Goal: Task Accomplishment & Management: Complete application form

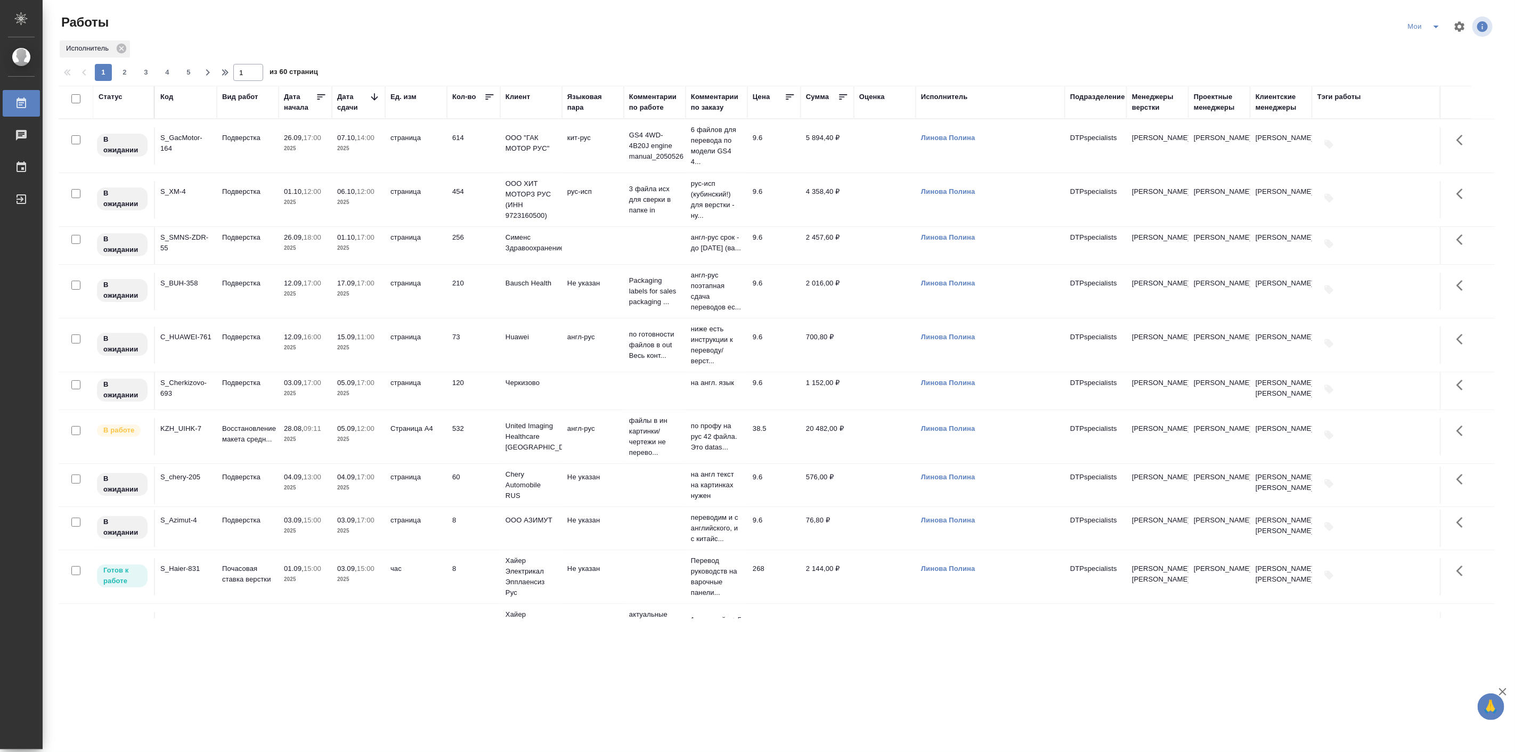
scroll to position [296, 0]
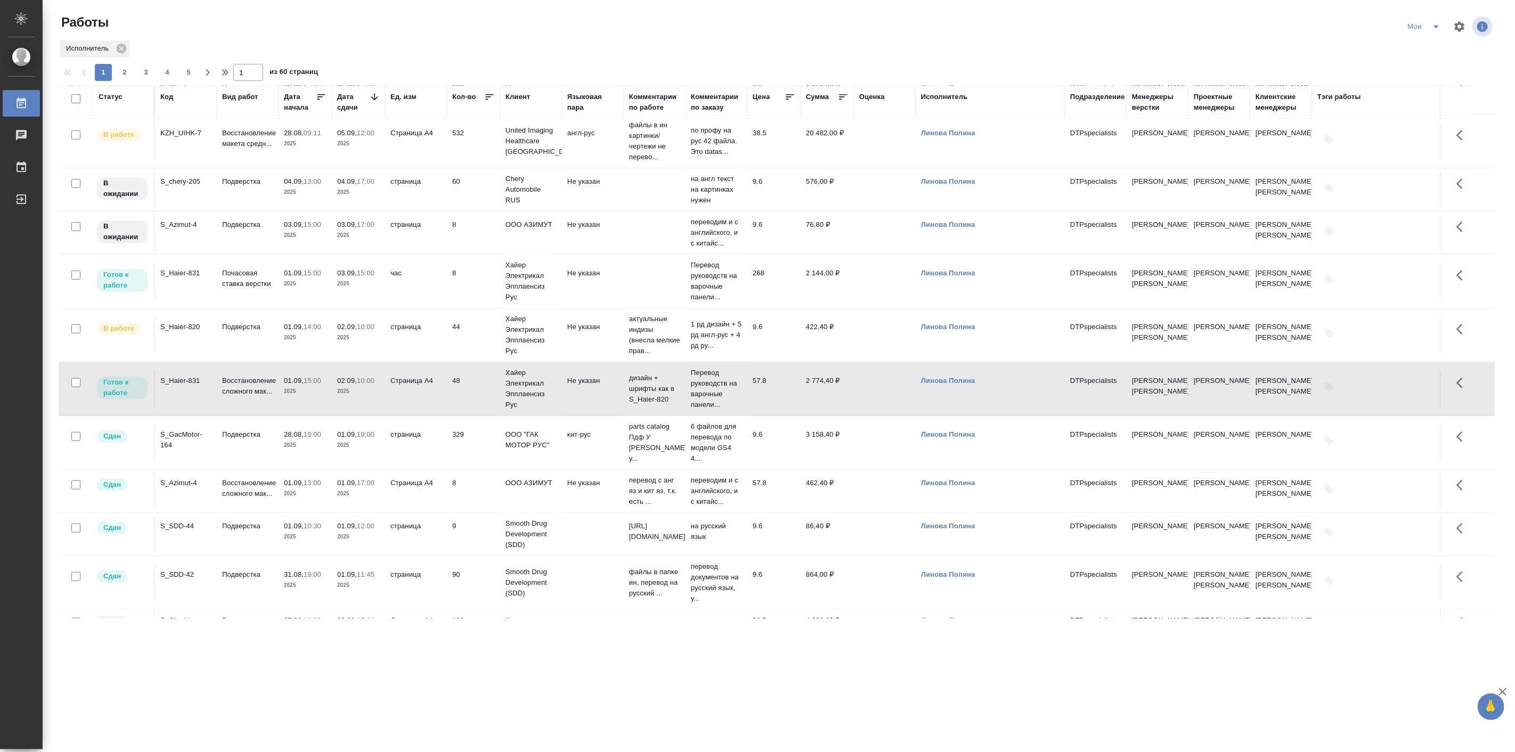
click at [288, 343] on p "2025" at bounding box center [305, 337] width 43 height 11
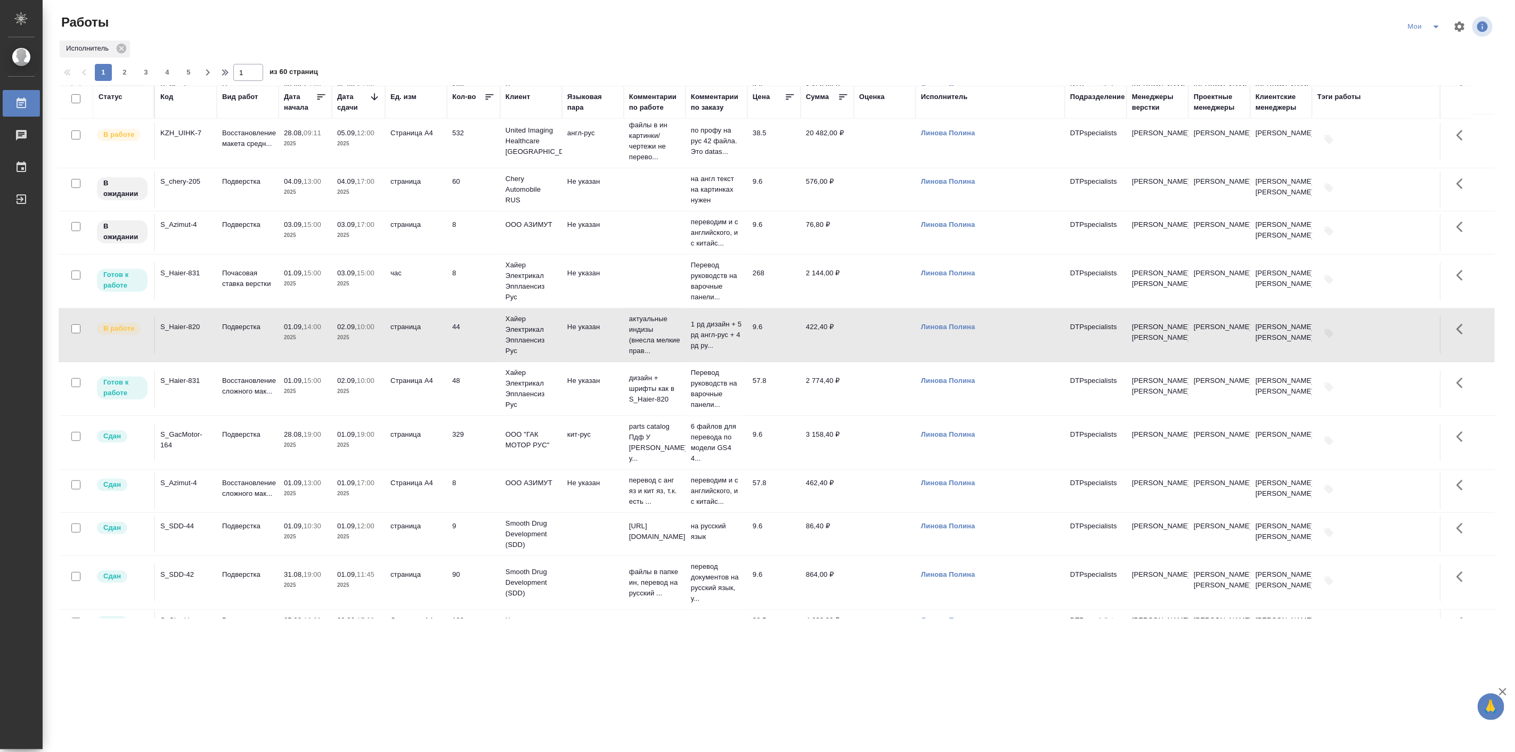
click at [288, 343] on p "2025" at bounding box center [305, 337] width 43 height 11
click at [236, 461] on td "Подверстка" at bounding box center [248, 442] width 62 height 37
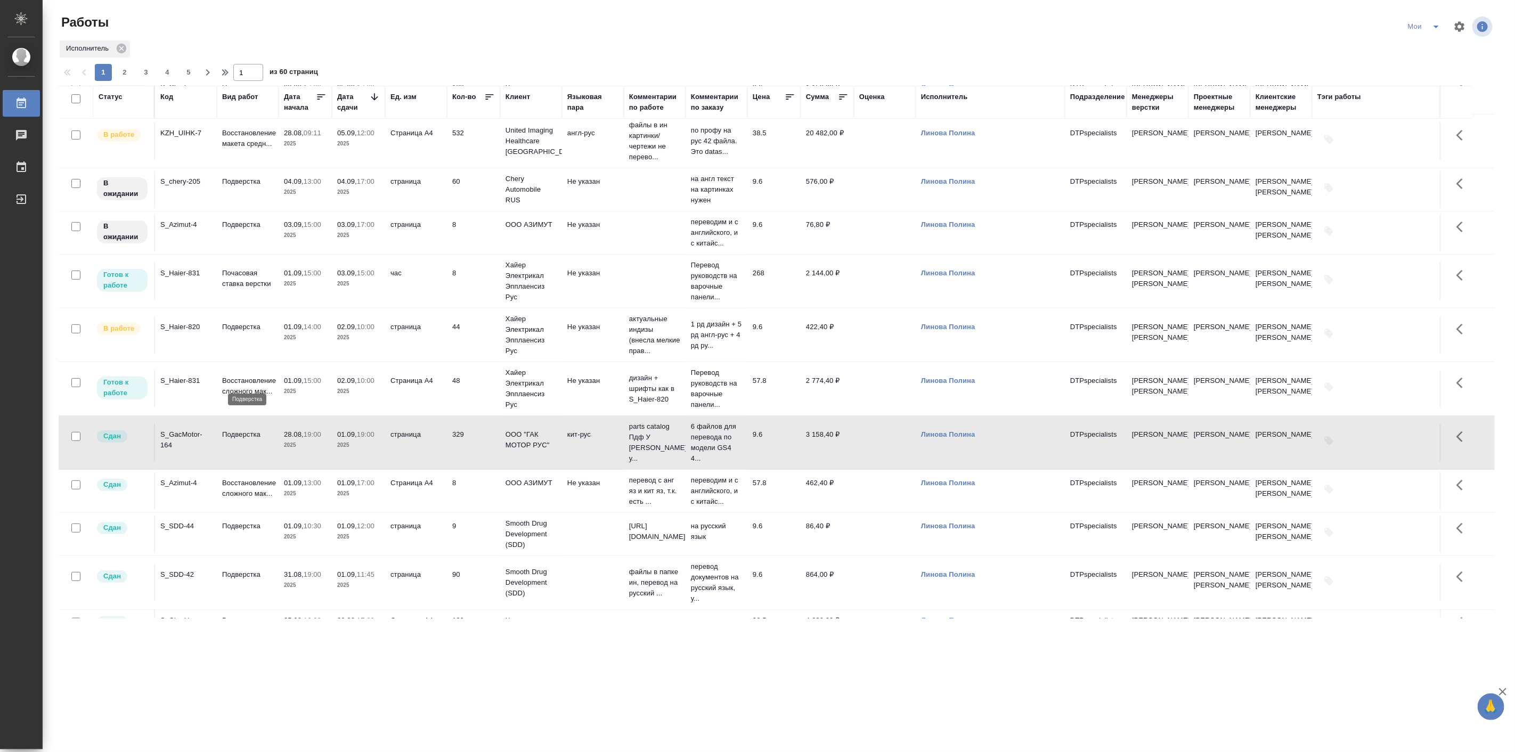
click at [255, 332] on p "Подверстка" at bounding box center [247, 327] width 51 height 11
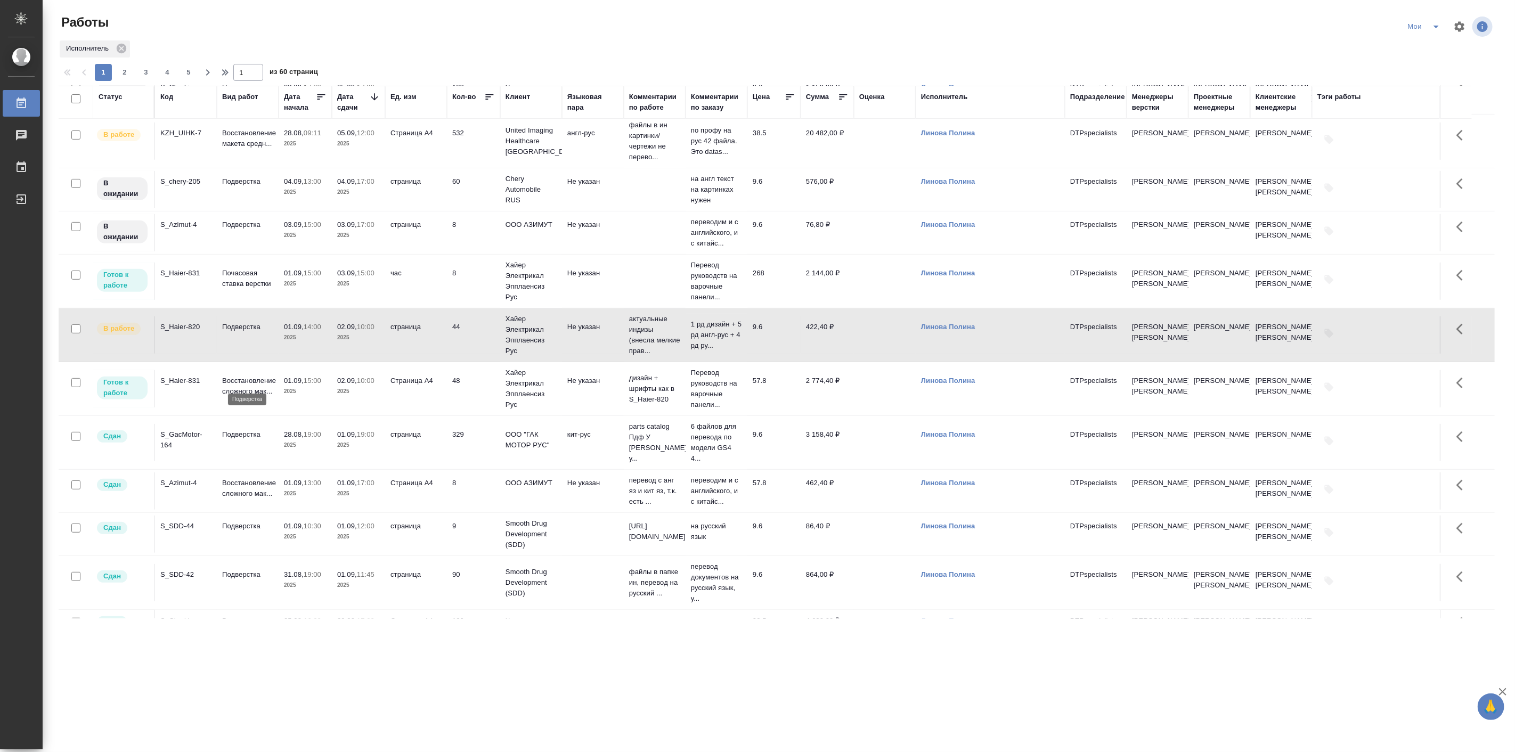
click at [255, 332] on p "Подверстка" at bounding box center [247, 327] width 51 height 11
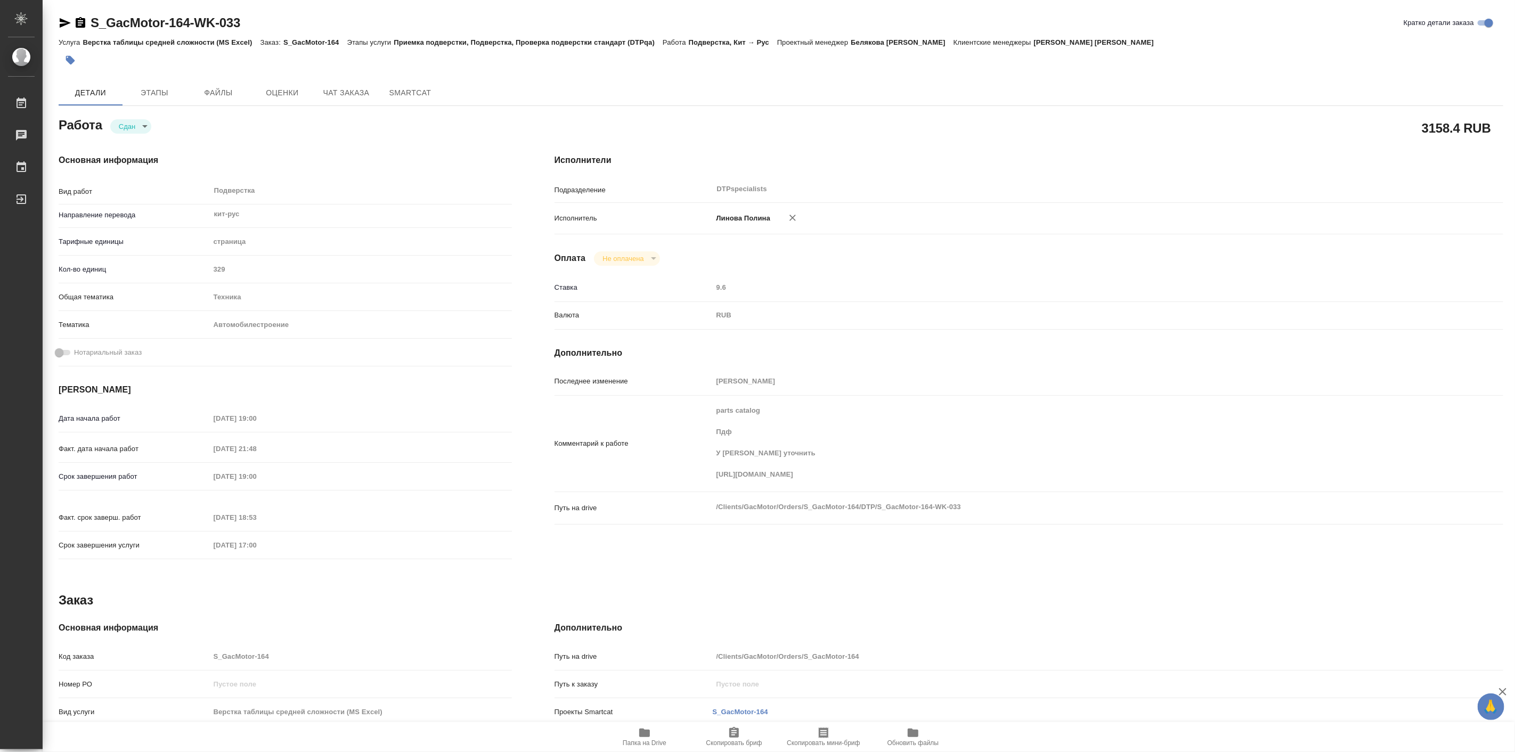
type textarea "x"
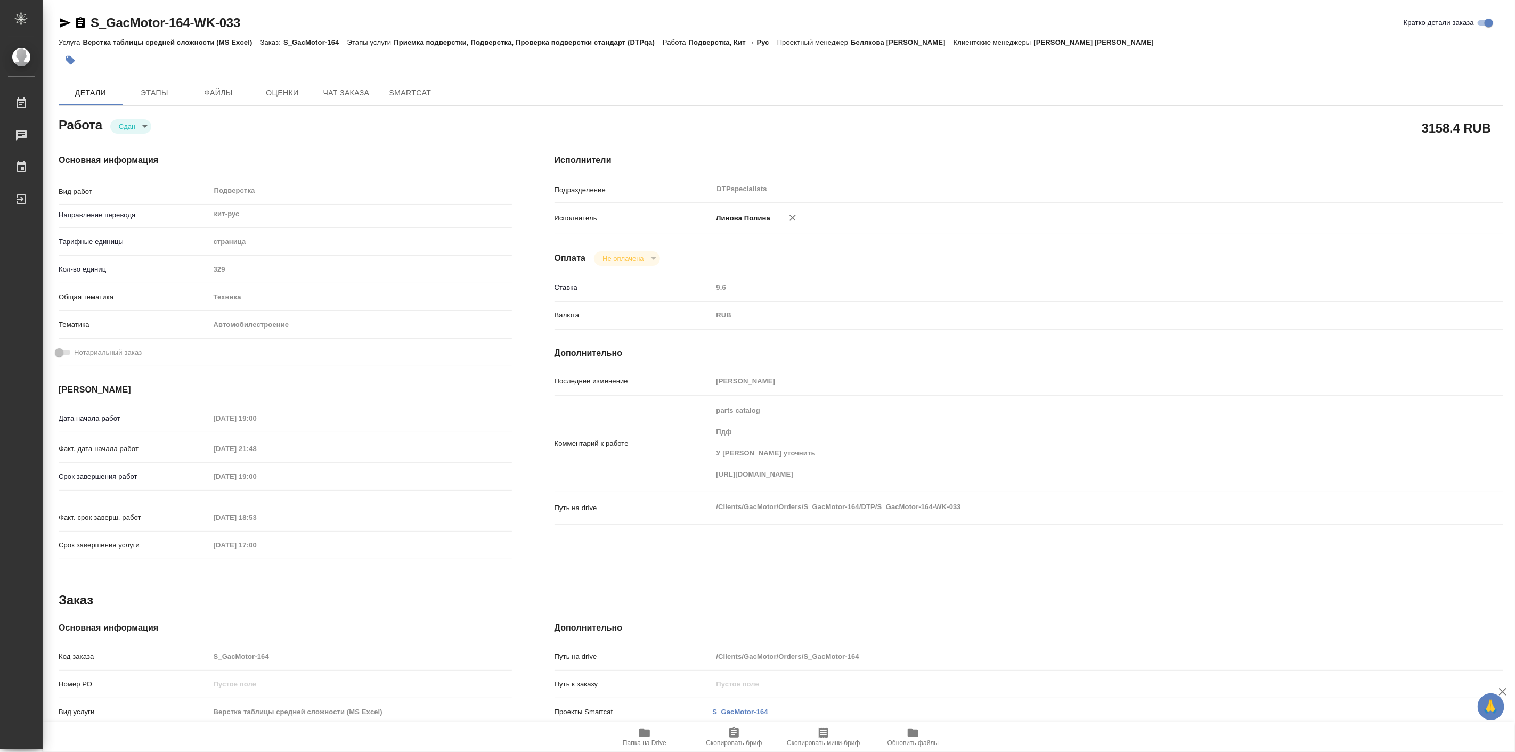
type textarea "x"
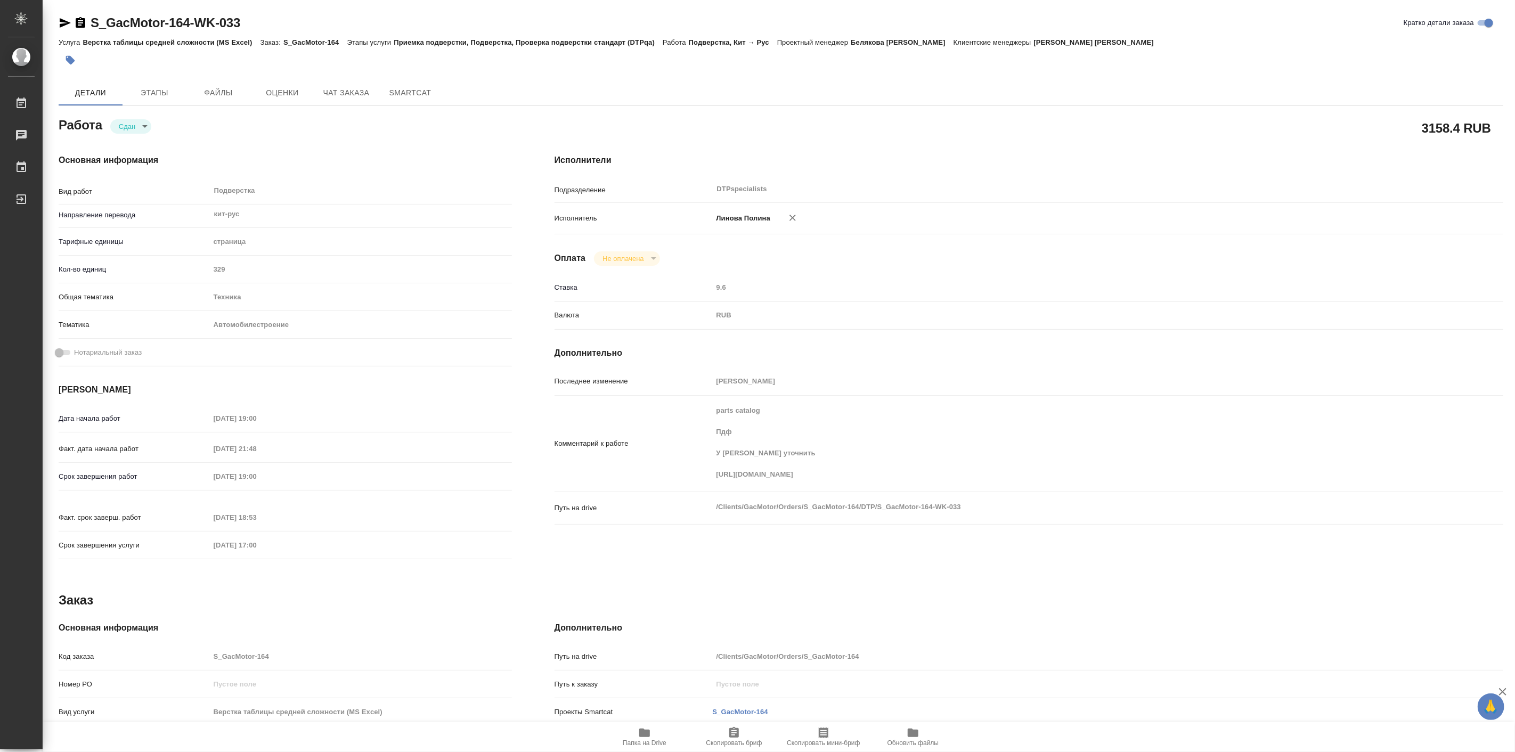
type textarea "x"
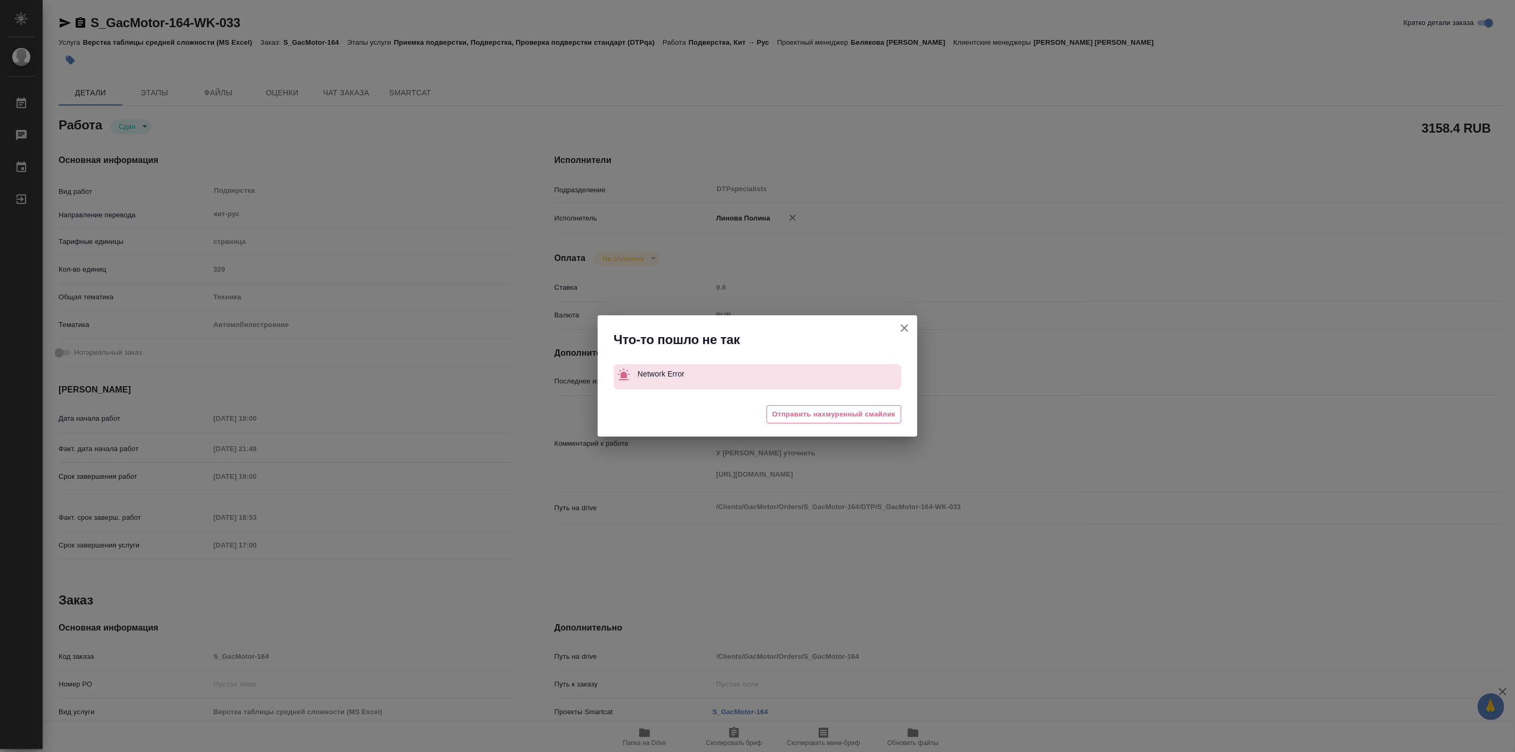
type textarea "x"
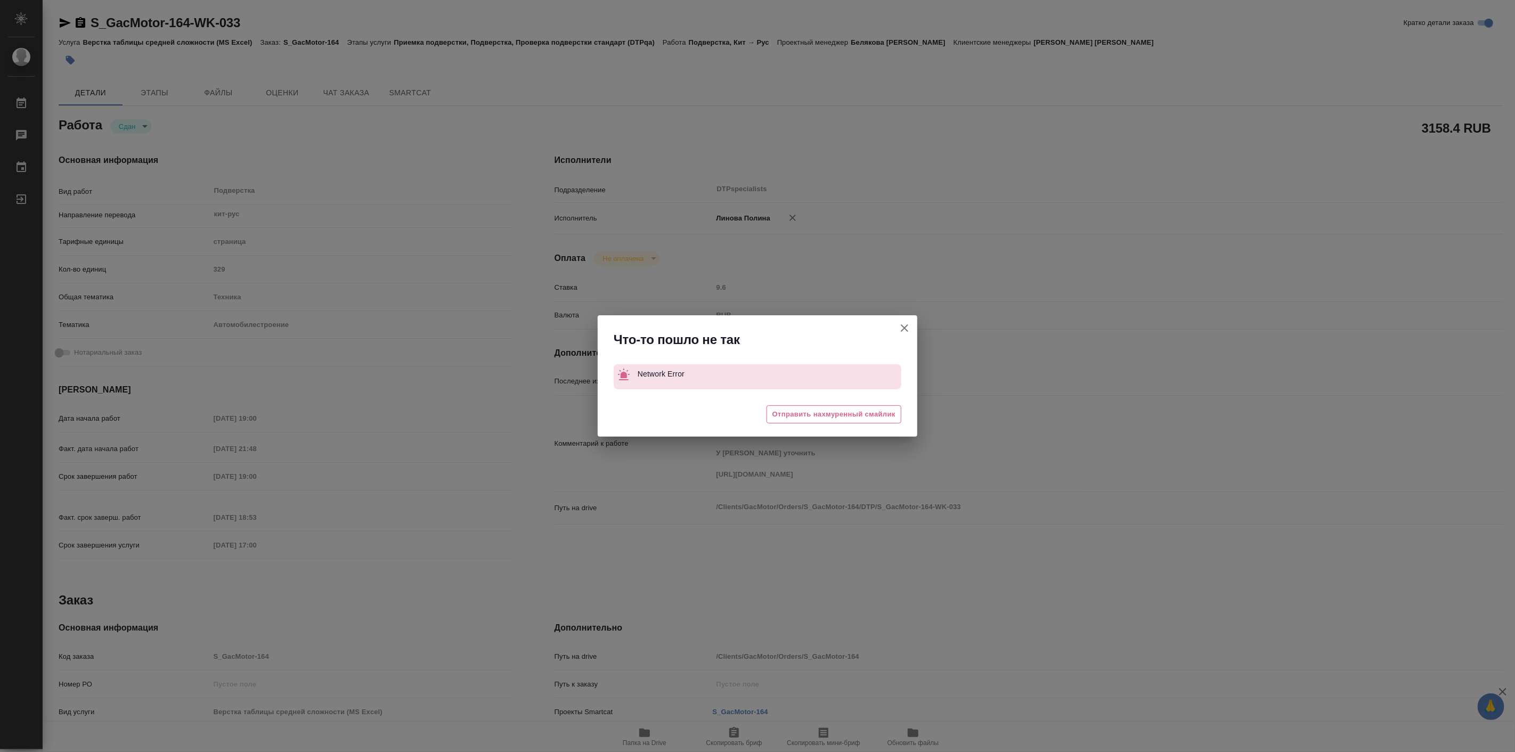
type textarea "x"
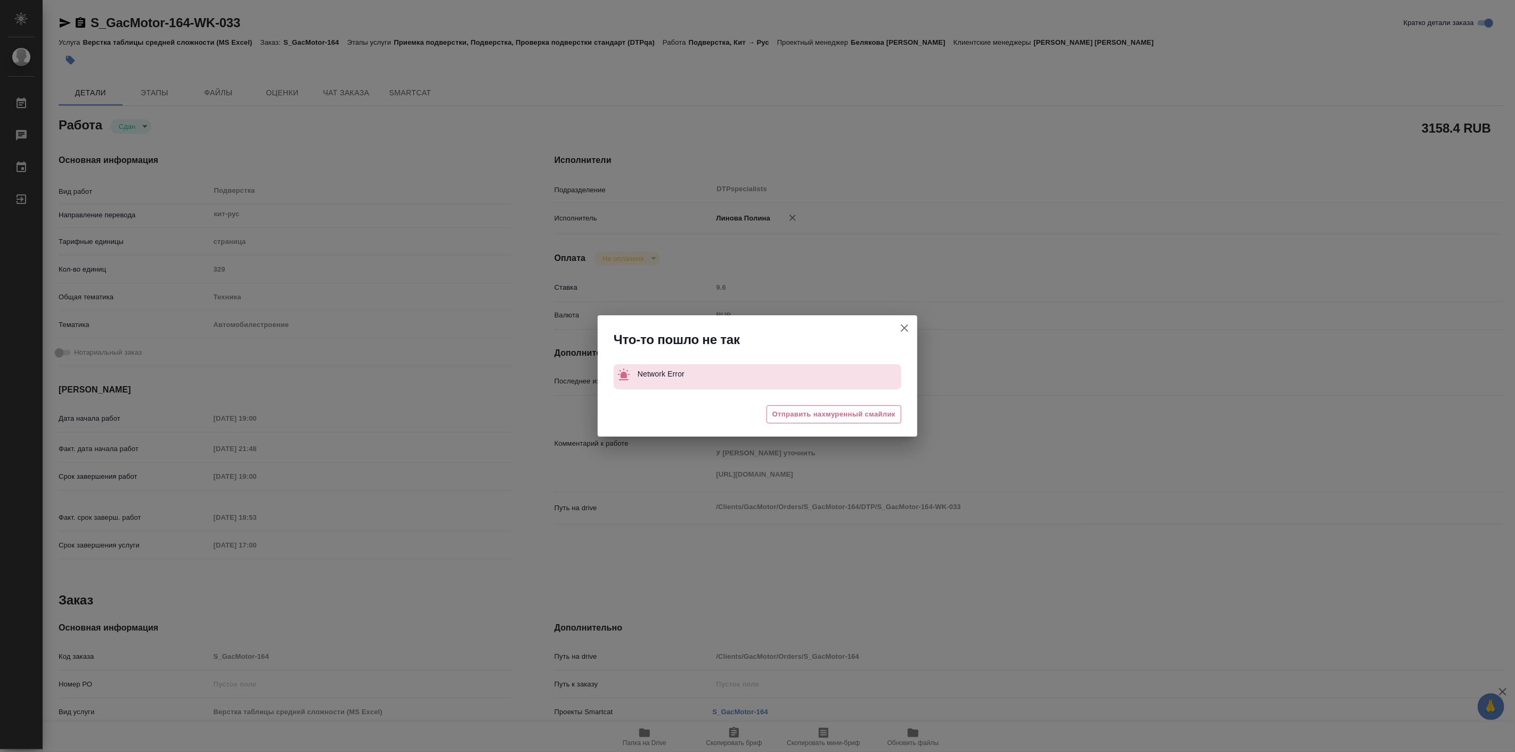
type textarea "x"
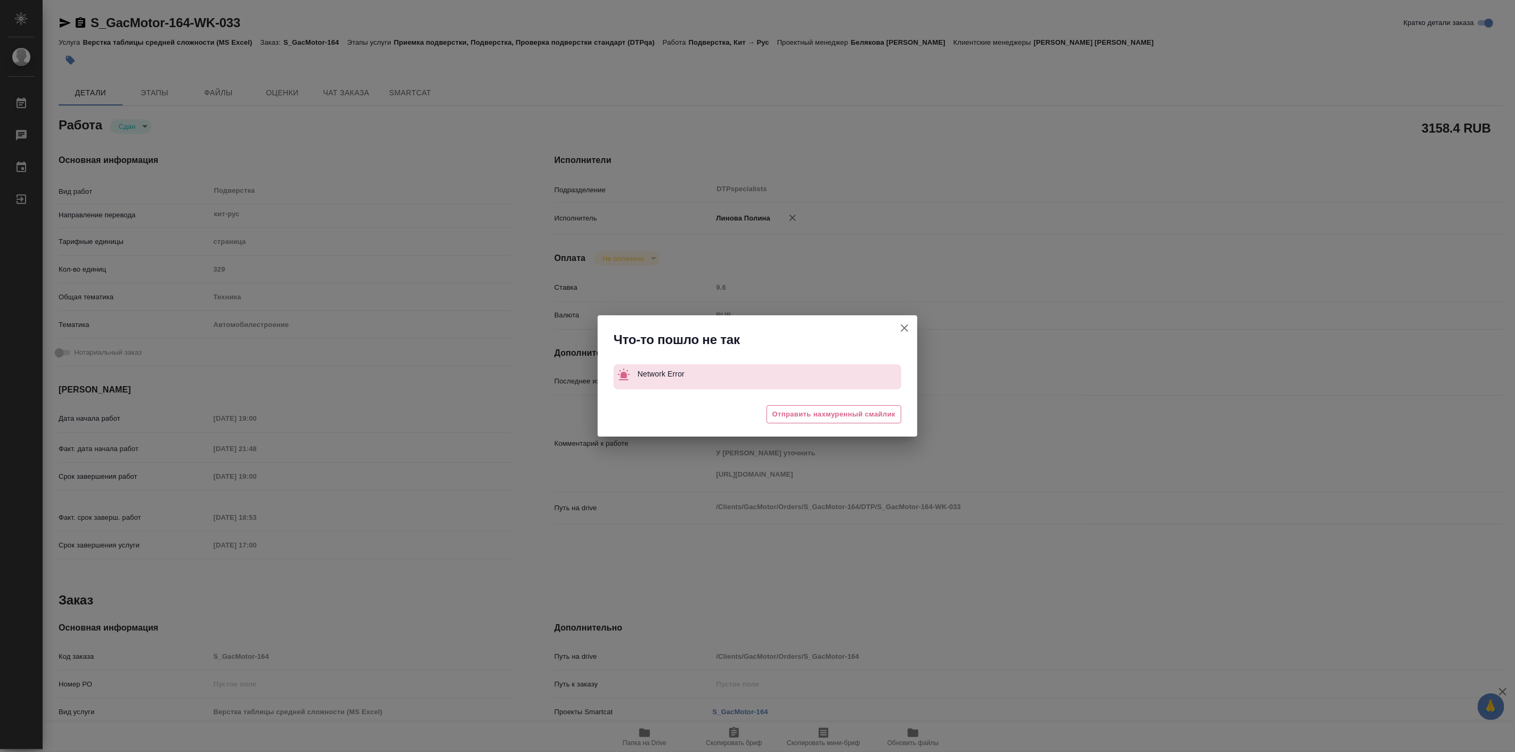
click at [907, 327] on icon "button" at bounding box center [904, 328] width 13 height 13
type textarea "x"
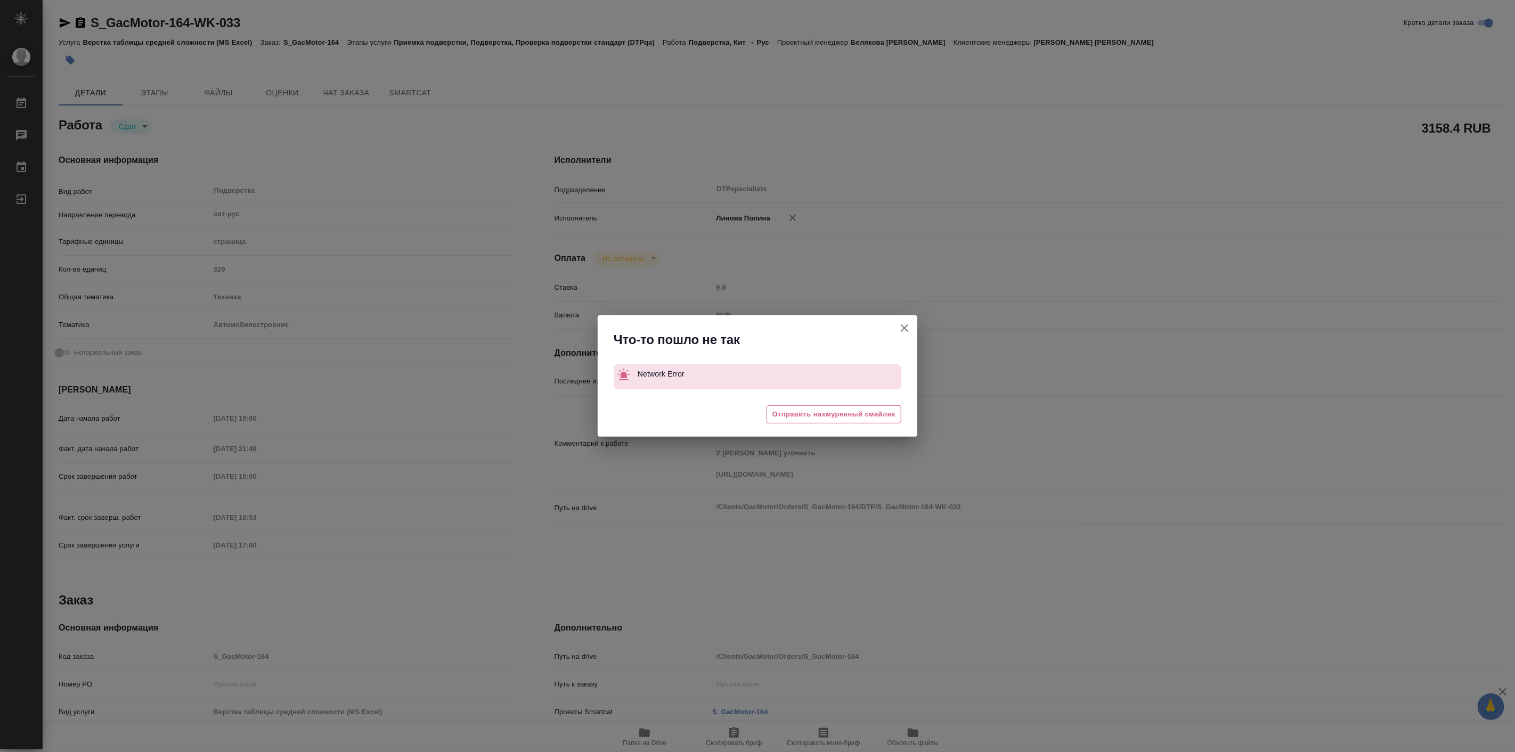
type textarea "x"
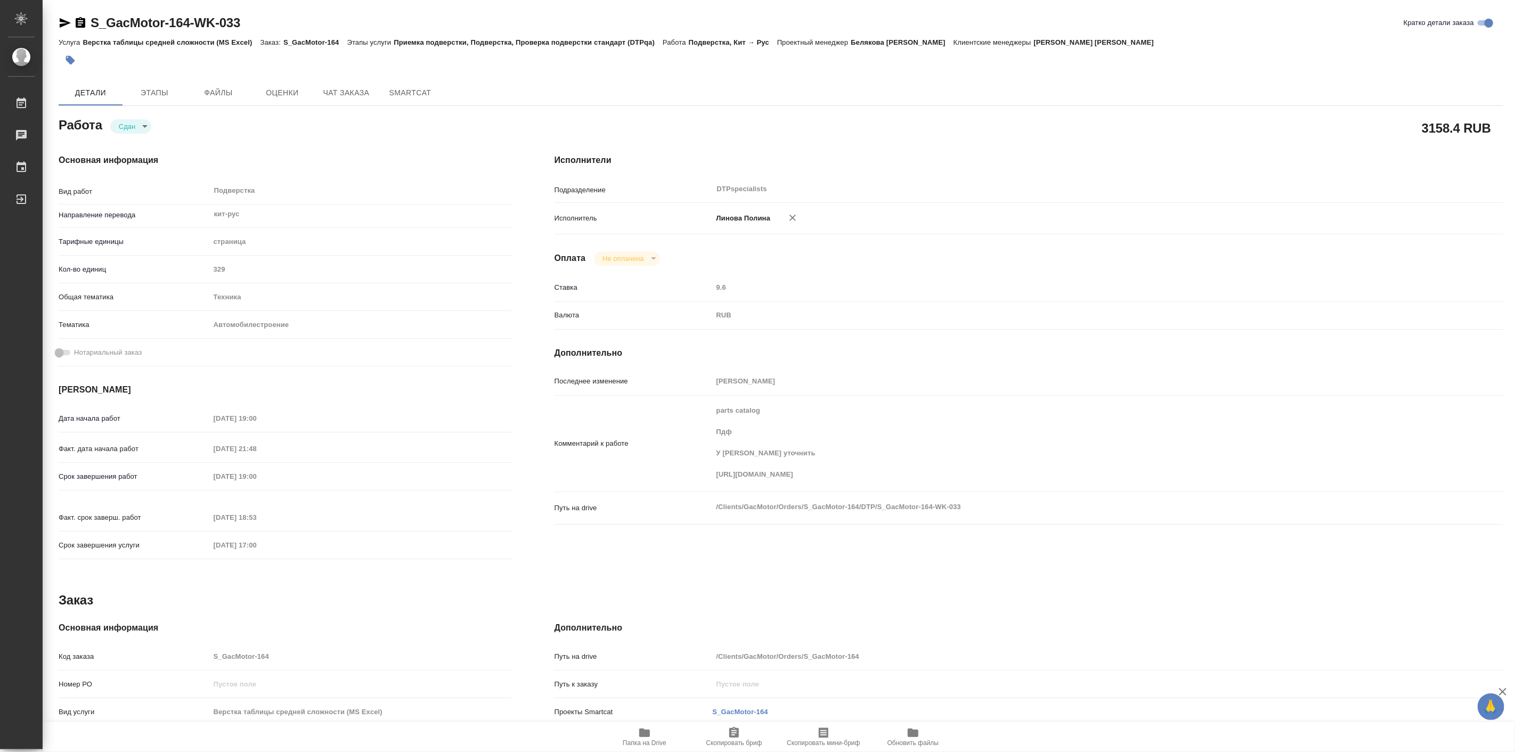
type input "closed"
type textarea "Подверстка"
type textarea "x"
type input "кит-рус"
type input "5a8b1489cc6b4906c91bfdb2"
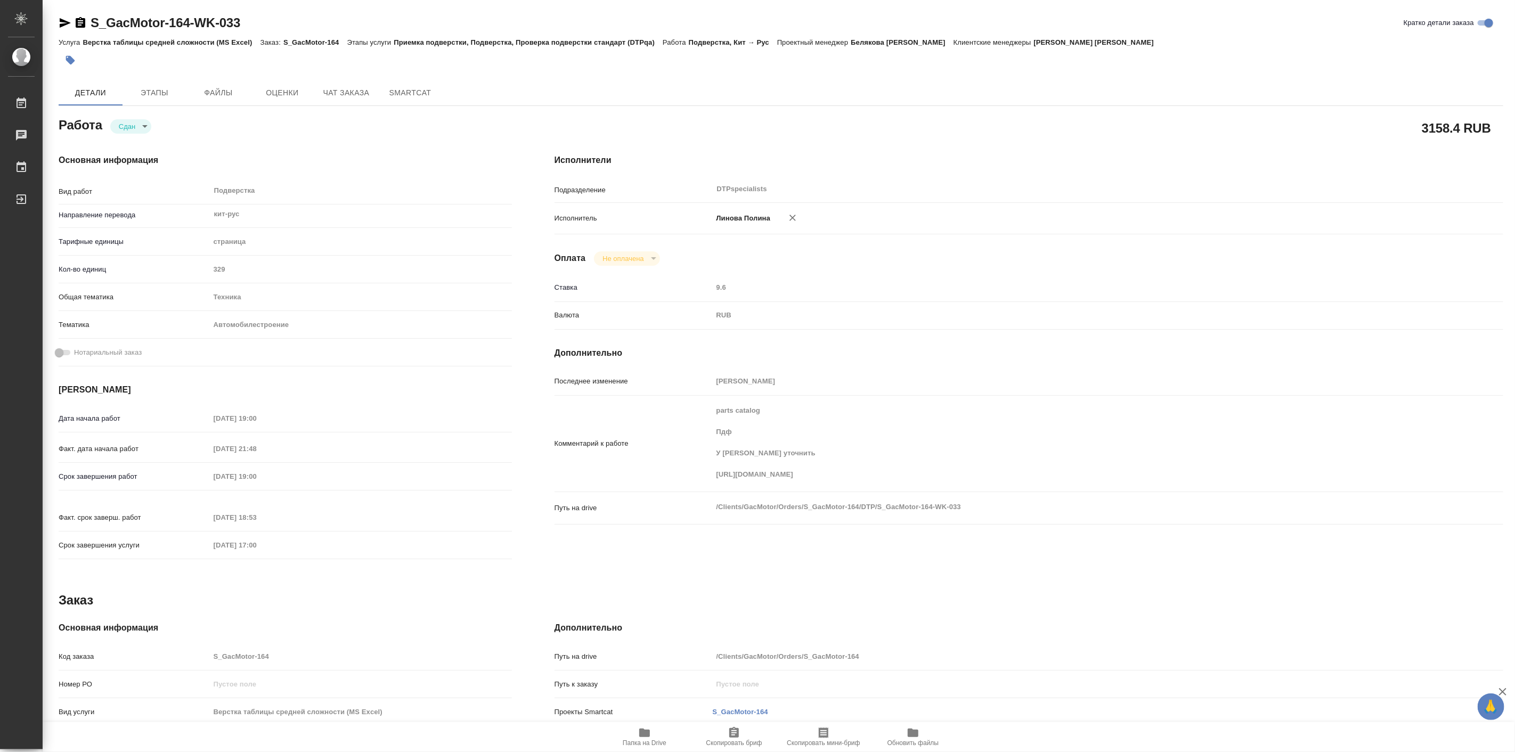
type input "329"
type input "tech"
type input "5f647204b73bc97568ca66a7"
type input "[DATE] 19:00"
type input "[DATE] 21:48"
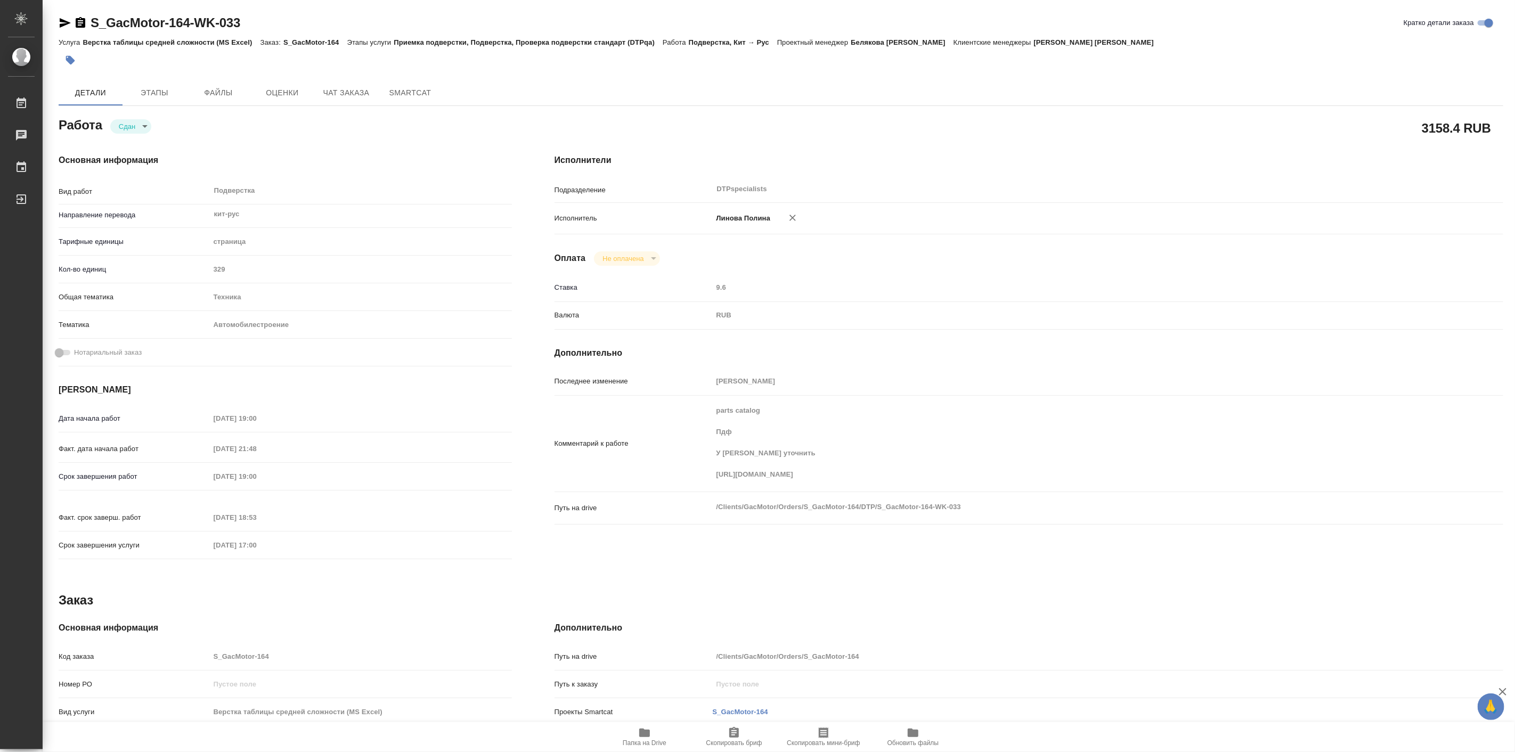
type input "[DATE] 19:00"
type input "[DATE] 18:53"
type input "[DATE] 17:00"
type input "DTPspecialists"
type input "notPayed"
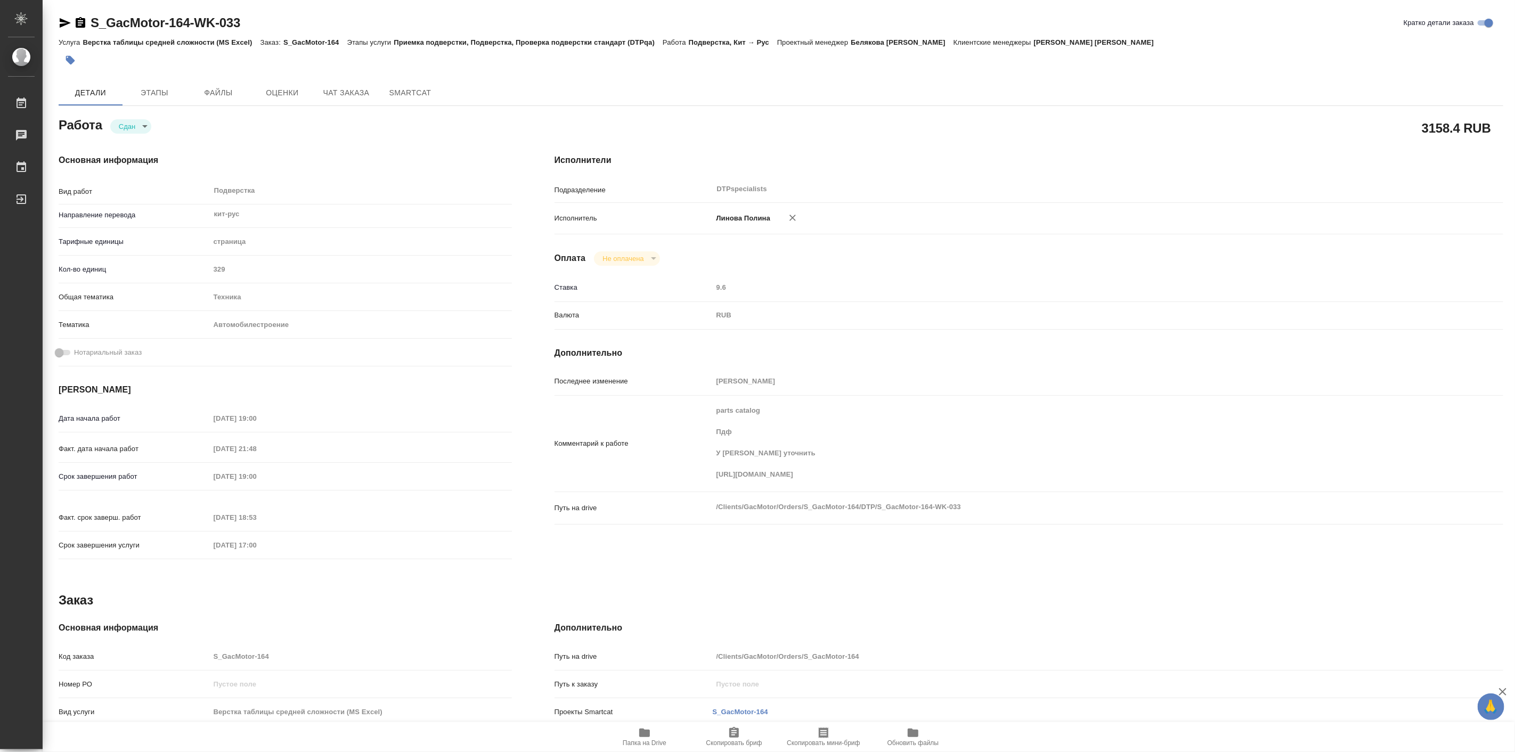
type input "[PERSON_NAME]"
type textarea "parts catalog Пдф У [PERSON_NAME] уточнить [URL][DOMAIN_NAME]"
type textarea "x"
type textarea "/Clients/GacMotor/Orders/S_GacMotor-164/DTP/S_GacMotor-164-WK-033"
type textarea "x"
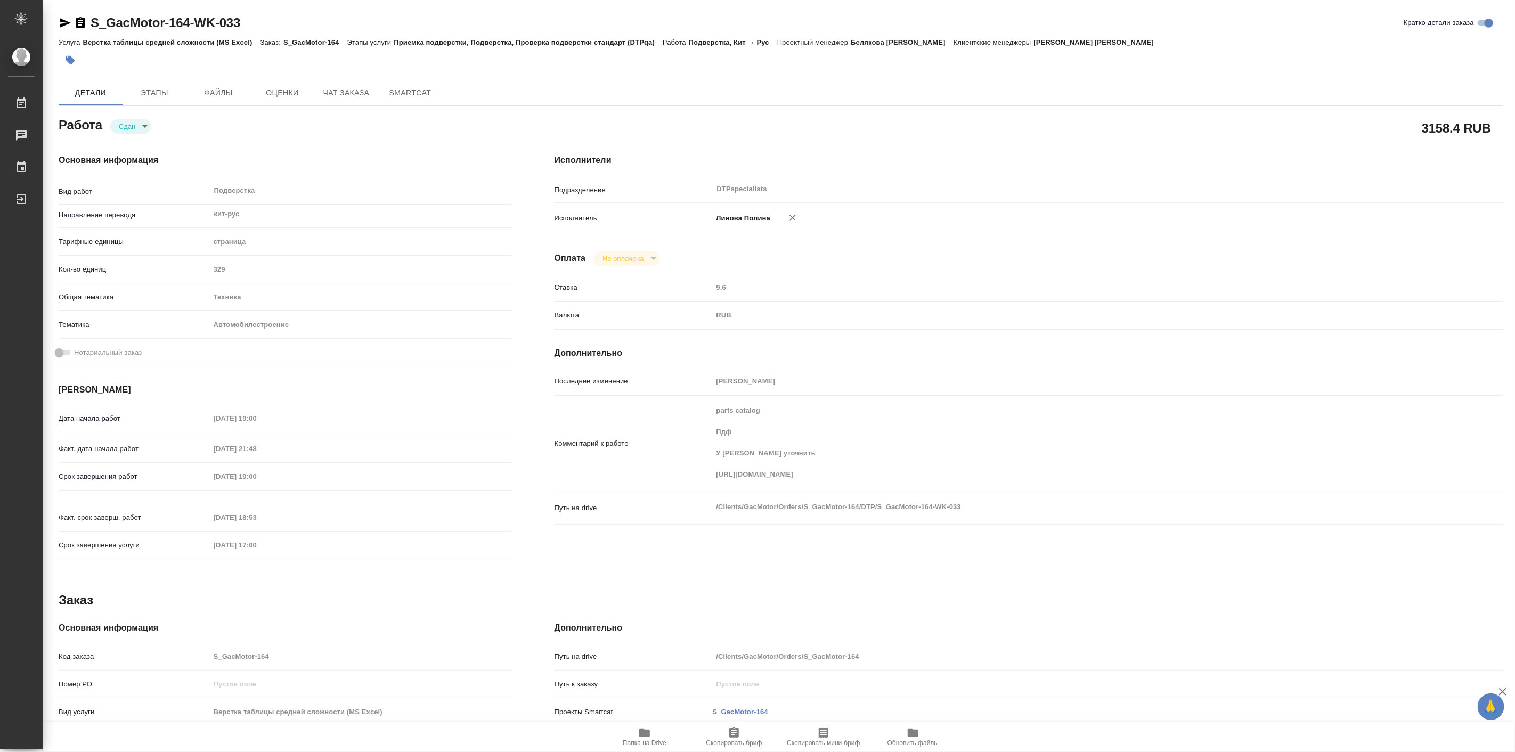
type input "S_GacMotor-164"
type input "Верстка таблицы средней сложности (MS Excel)"
type input "Приемка подверстки, Подверстка, Проверка подверстки стандарт (DTPqa)"
type input "[PERSON_NAME] [PERSON_NAME]"
type input "[PERSON_NAME]"
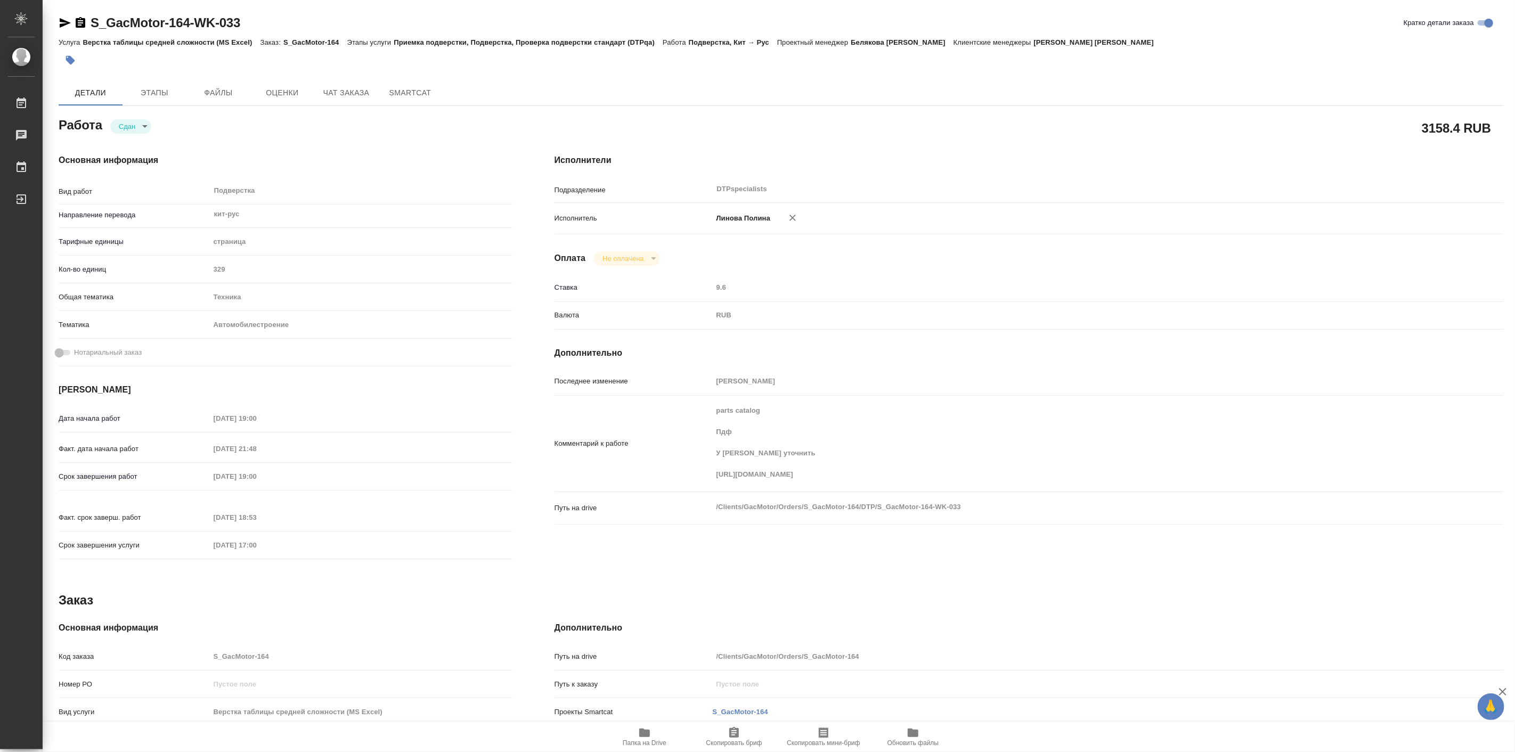
type input "/Clients/GacMotor/Orders/S_GacMotor-164"
type textarea "x"
type textarea "6 файлов для перевода по модели GS4 4WD Важно сдавать пофайлово: 1)GS4 PARTS CA…"
type textarea "x"
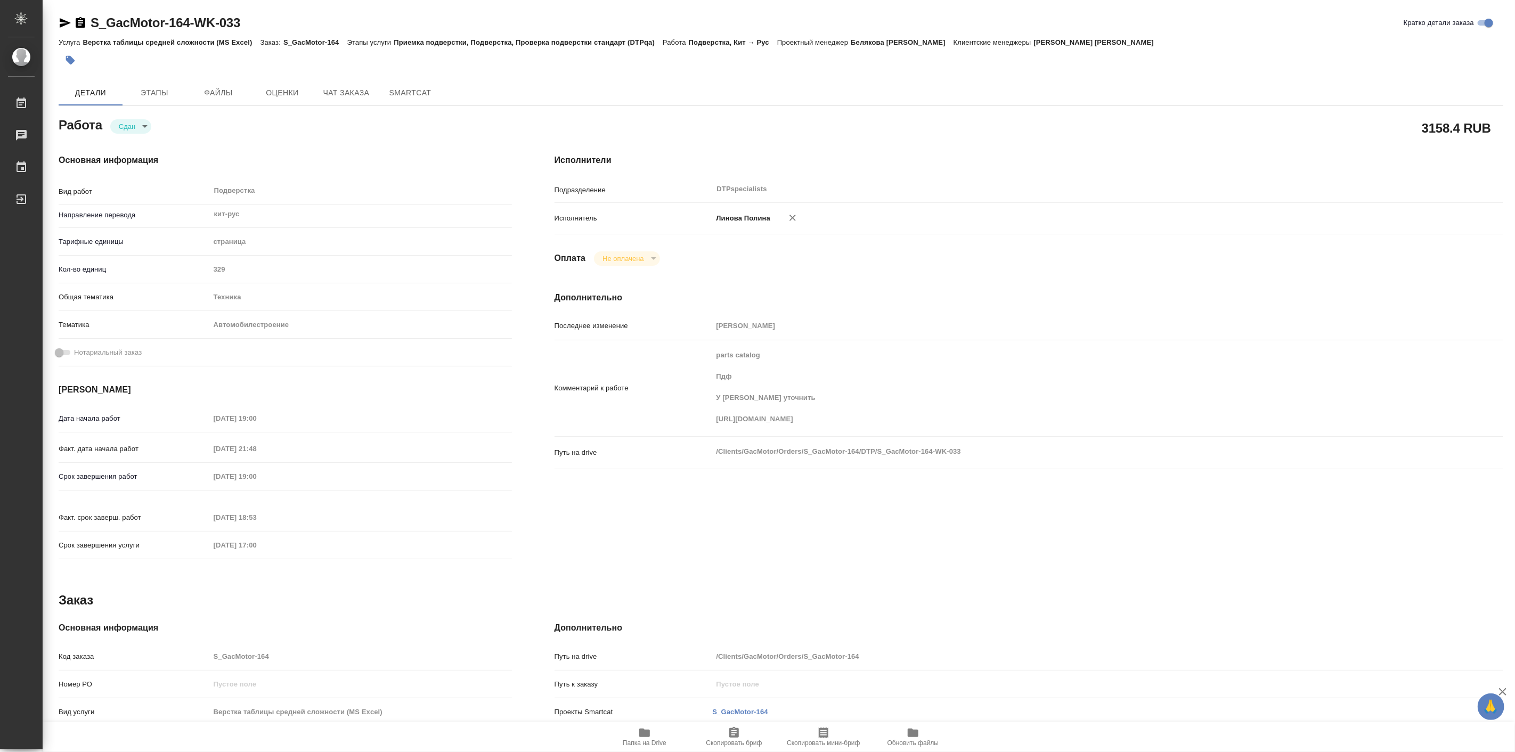
type textarea "x"
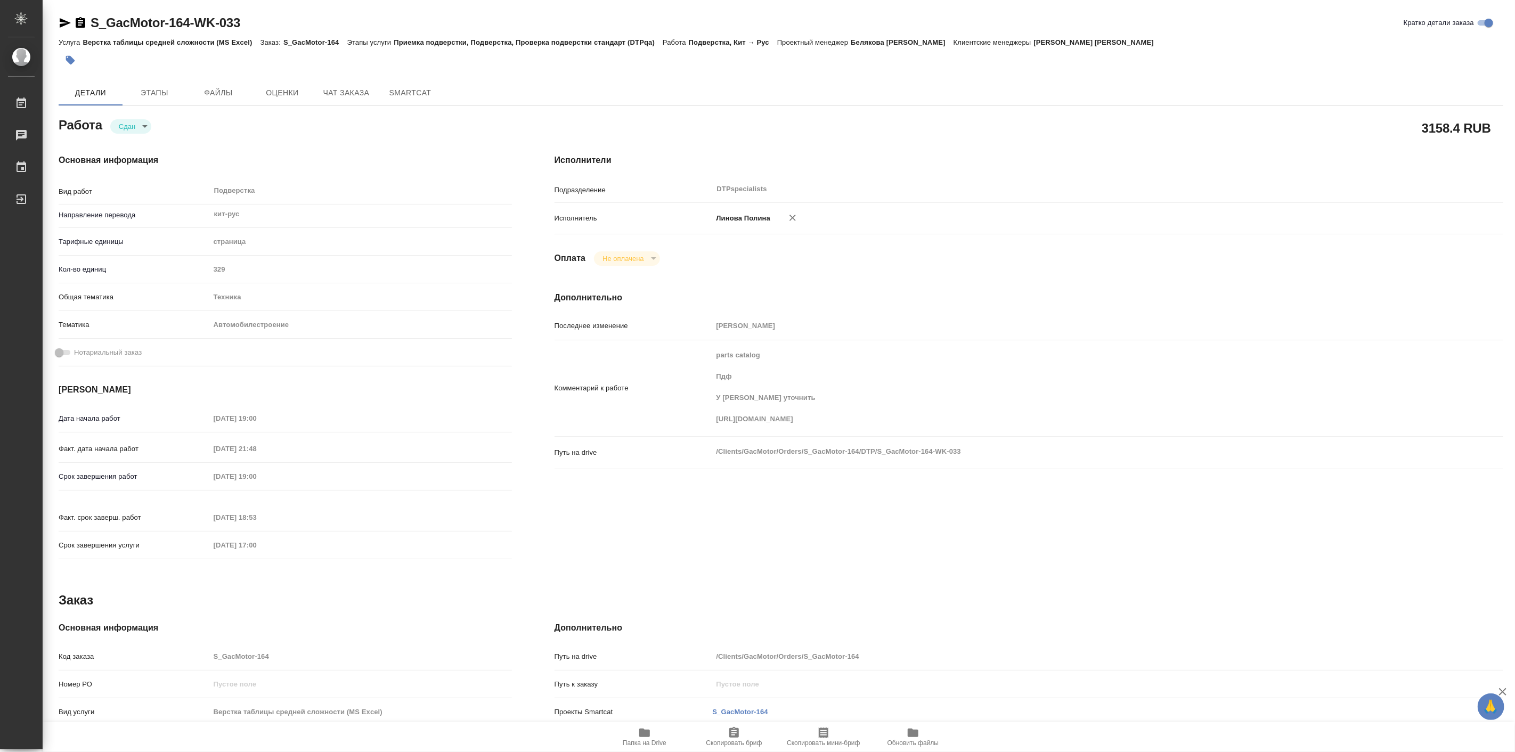
type textarea "x"
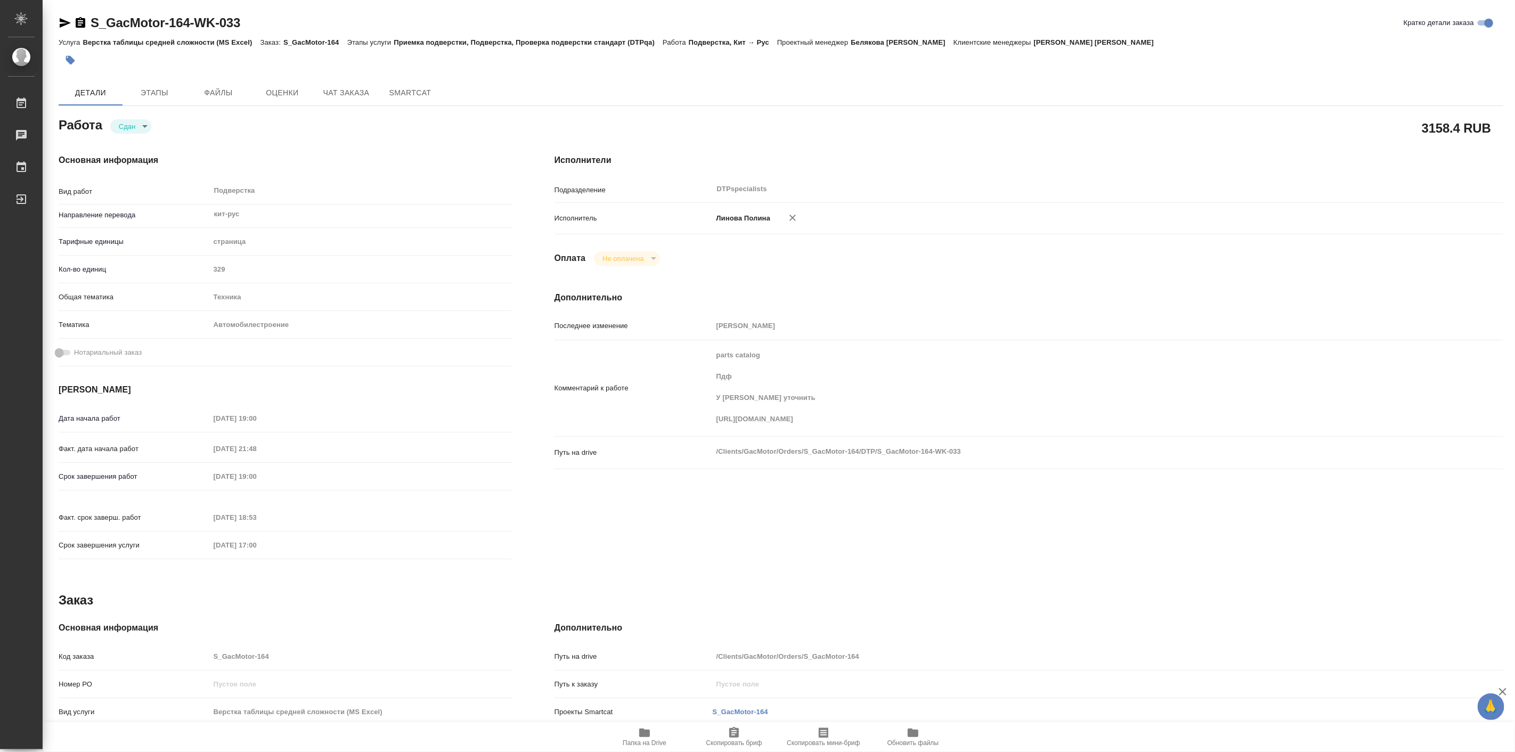
type textarea "x"
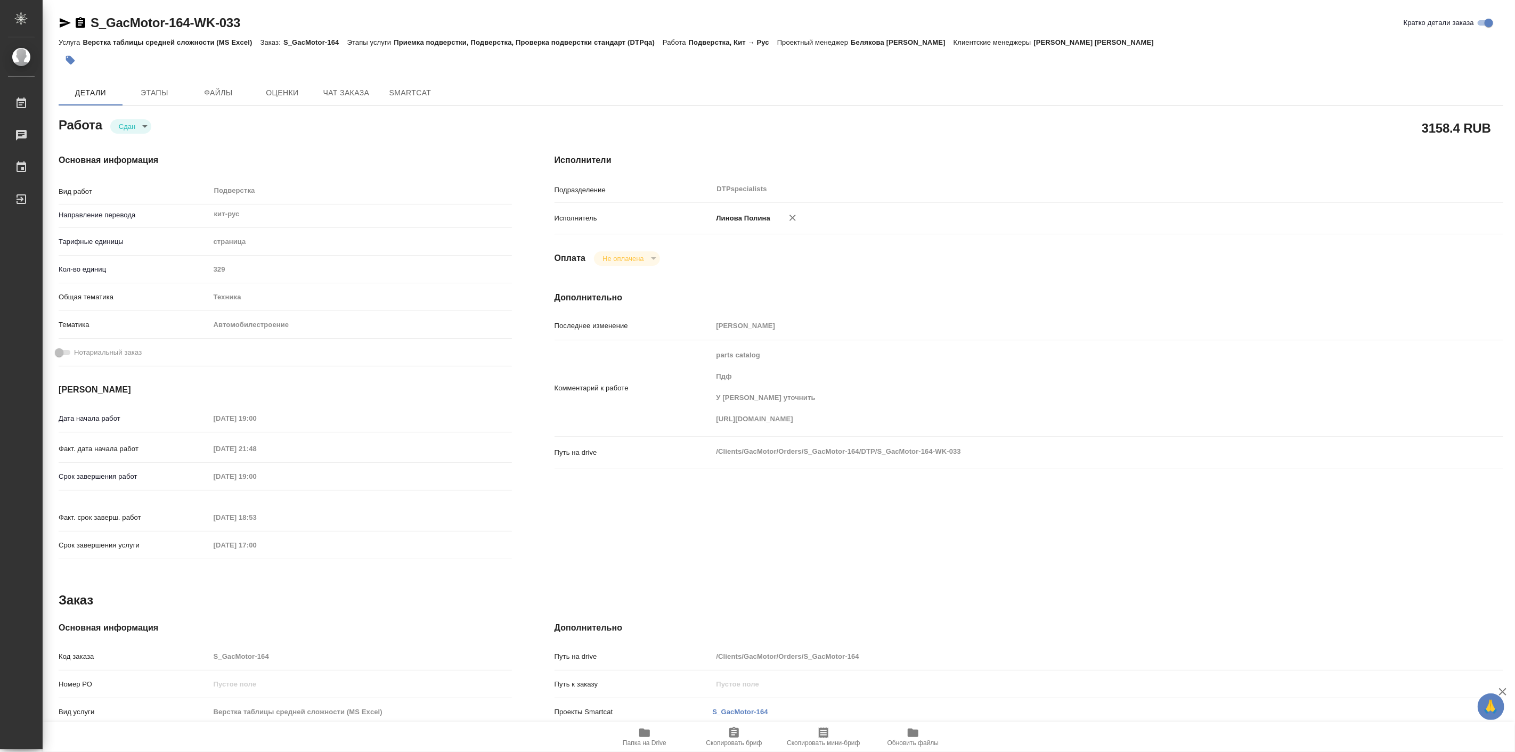
type textarea "x"
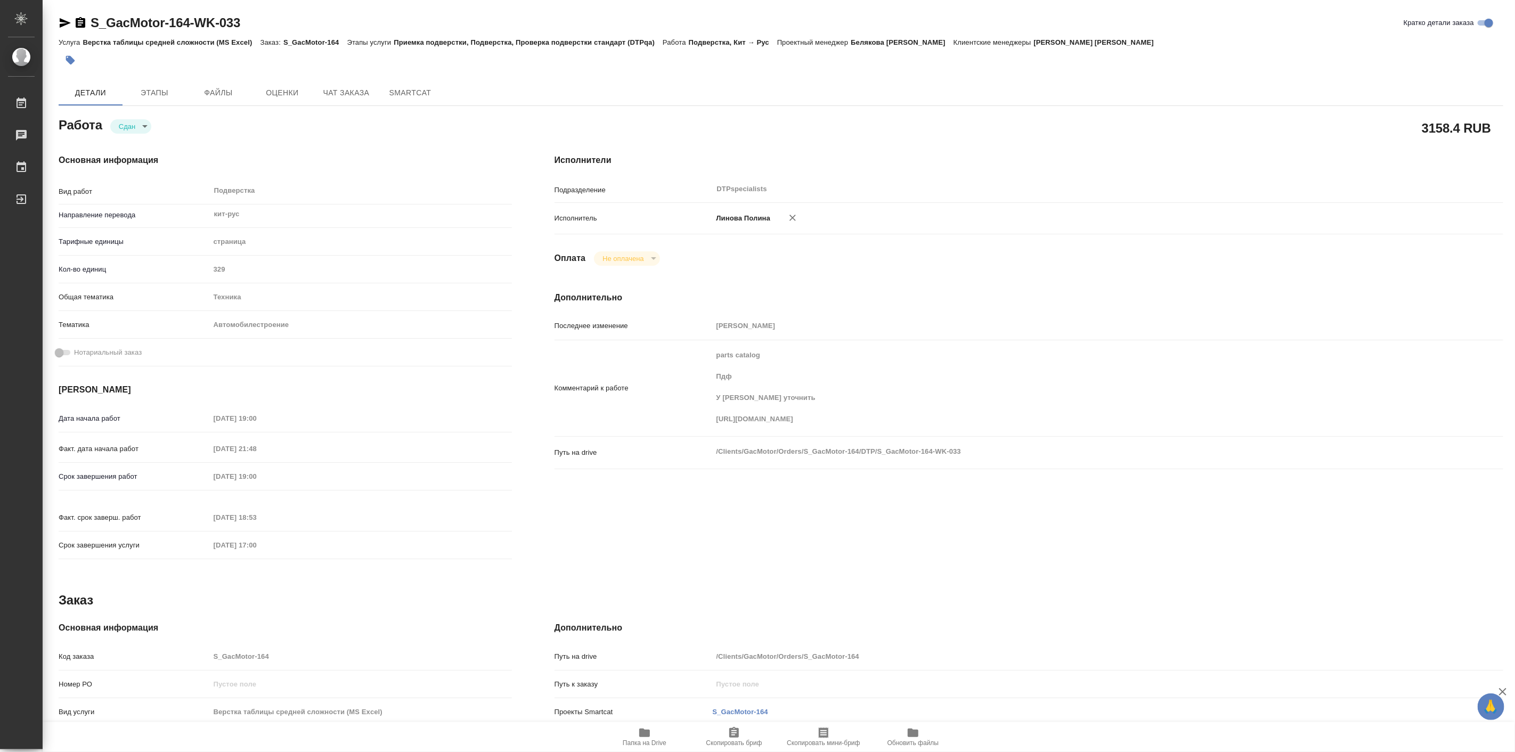
type textarea "x"
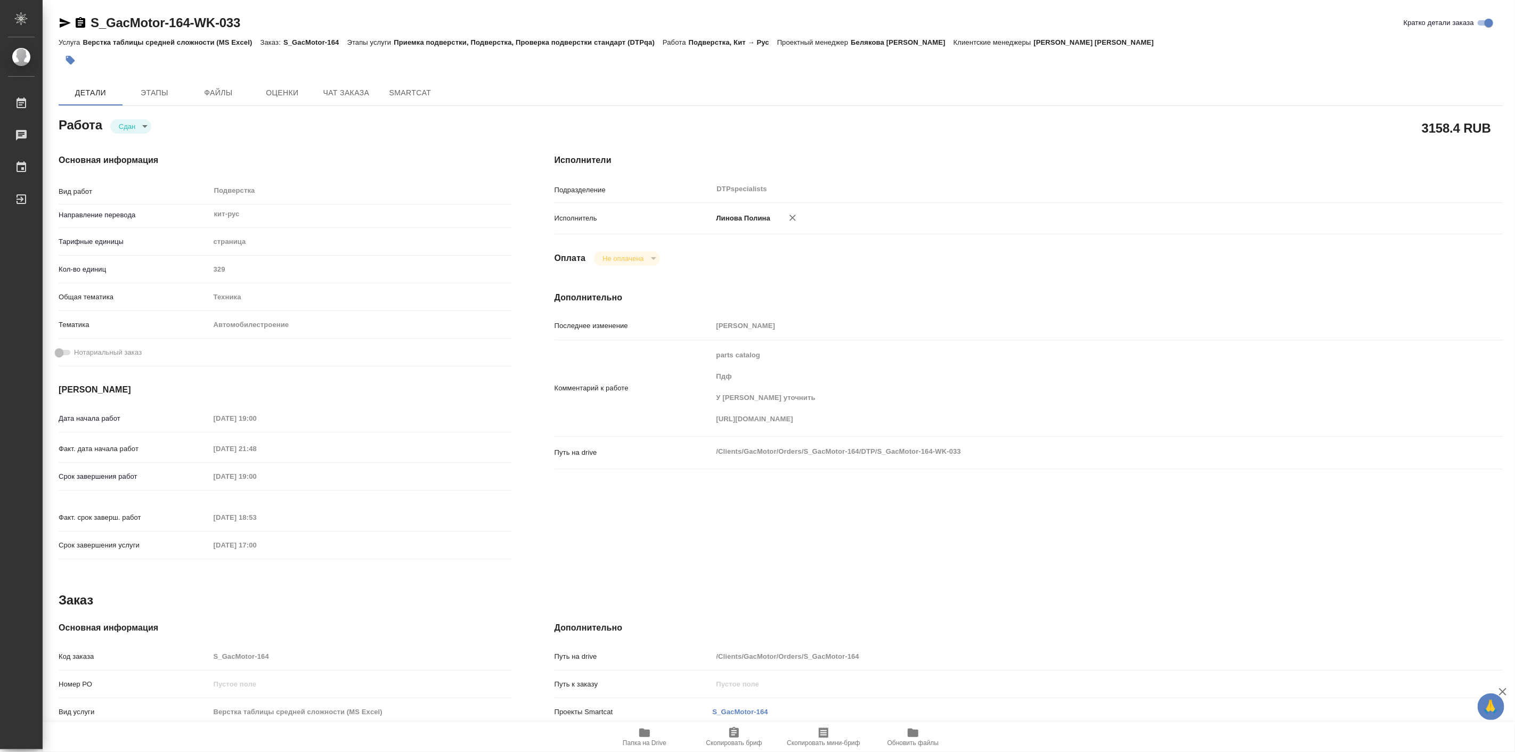
type textarea "x"
click at [358, 92] on span "Чат заказа" at bounding box center [346, 92] width 51 height 13
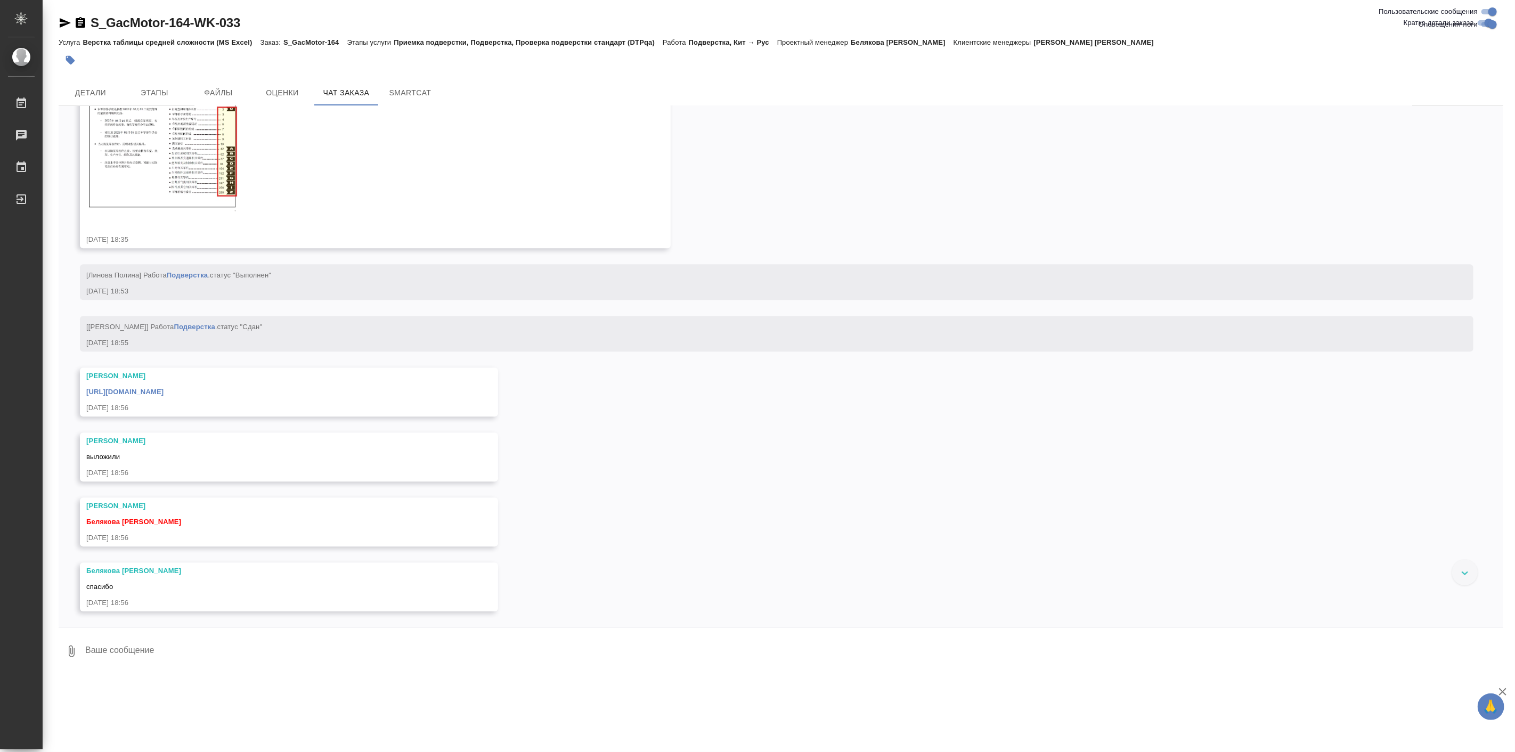
scroll to position [27118, 0]
click at [750, 528] on div "30.07, среда [[PERSON_NAME] [PERSON_NAME] оставил комментарий: "Закрывающие нап…" at bounding box center [781, 367] width 1445 height 522
drag, startPoint x: 750, startPoint y: 528, endPoint x: 676, endPoint y: 513, distance: 76.1
click at [676, 513] on div "30.07, среда [[PERSON_NAME] [PERSON_NAME] оставил комментарий: "Закрывающие нап…" at bounding box center [781, 367] width 1445 height 522
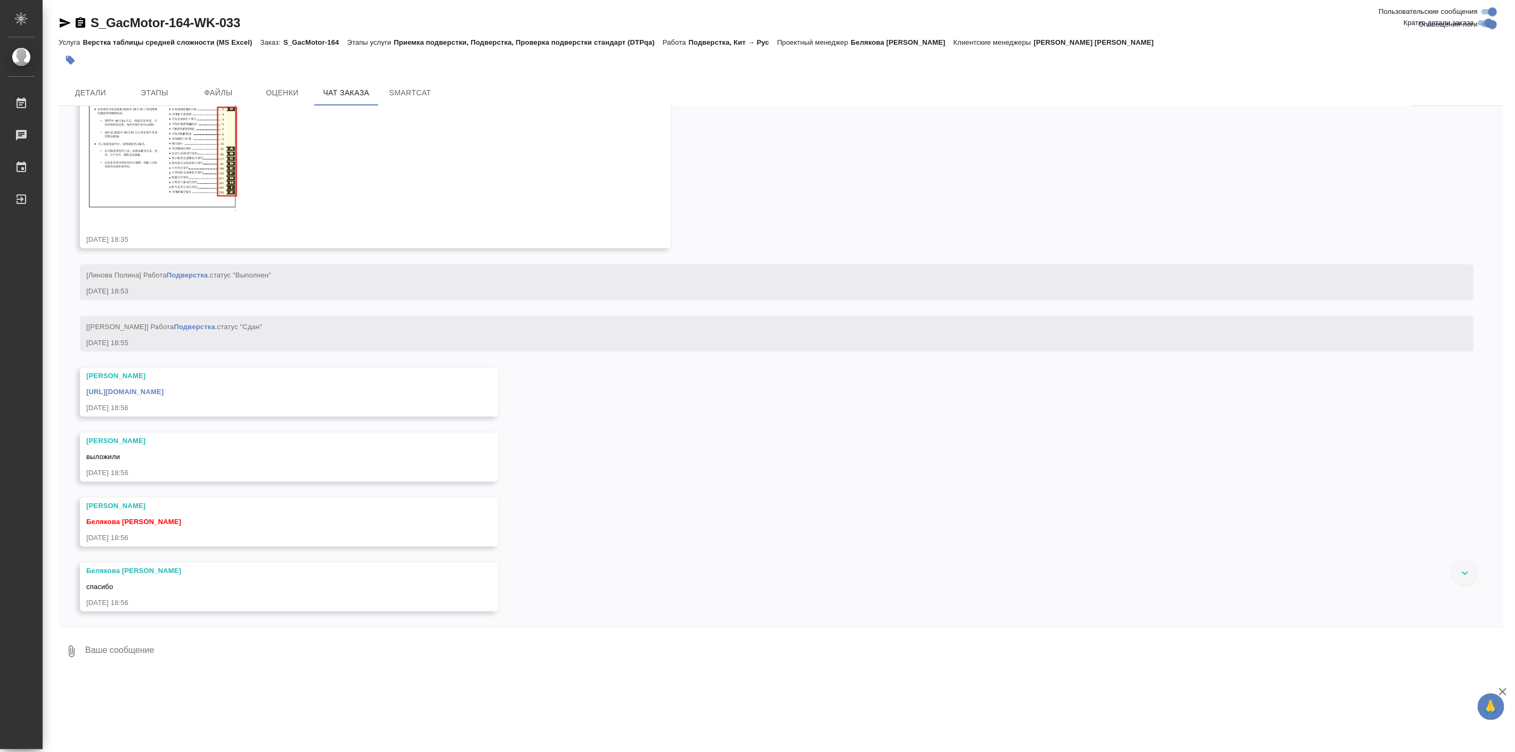
scroll to position [26456, 0]
click at [108, 94] on span "Детали" at bounding box center [90, 92] width 51 height 13
click at [95, 91] on span "Детали" at bounding box center [90, 92] width 51 height 13
click at [68, 86] on span "Детали" at bounding box center [90, 92] width 51 height 13
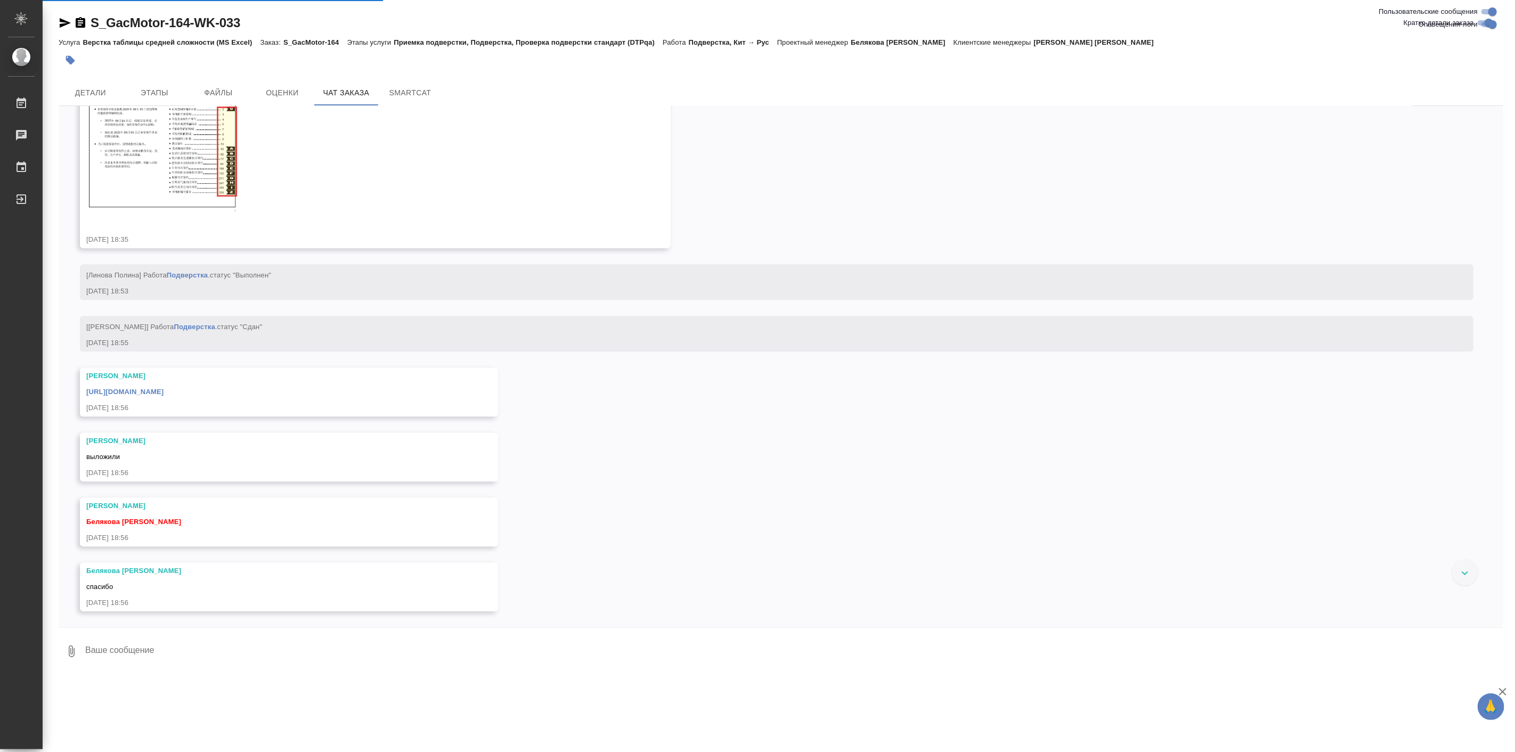
click at [164, 396] on link "[URL][DOMAIN_NAME]" at bounding box center [124, 392] width 77 height 8
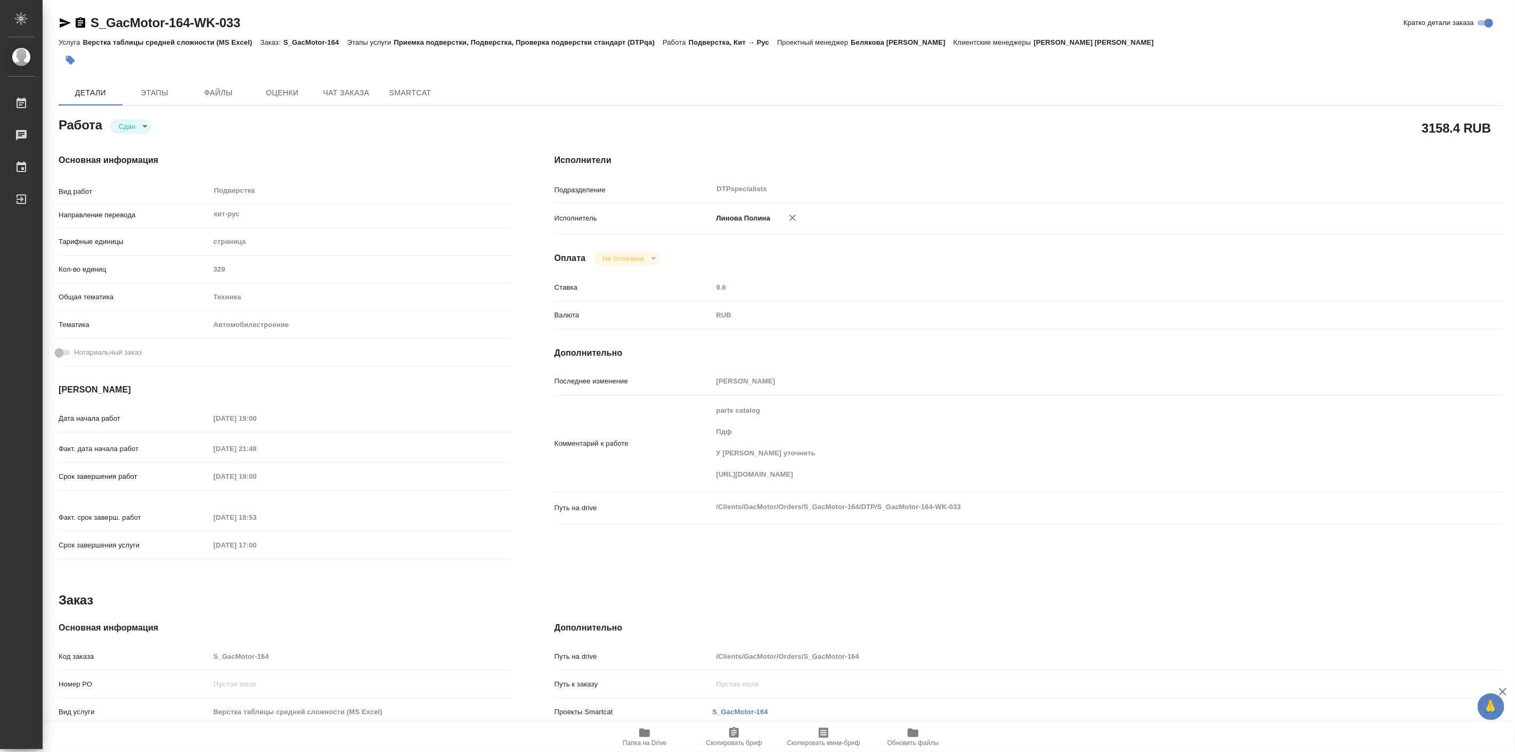
type textarea "x"
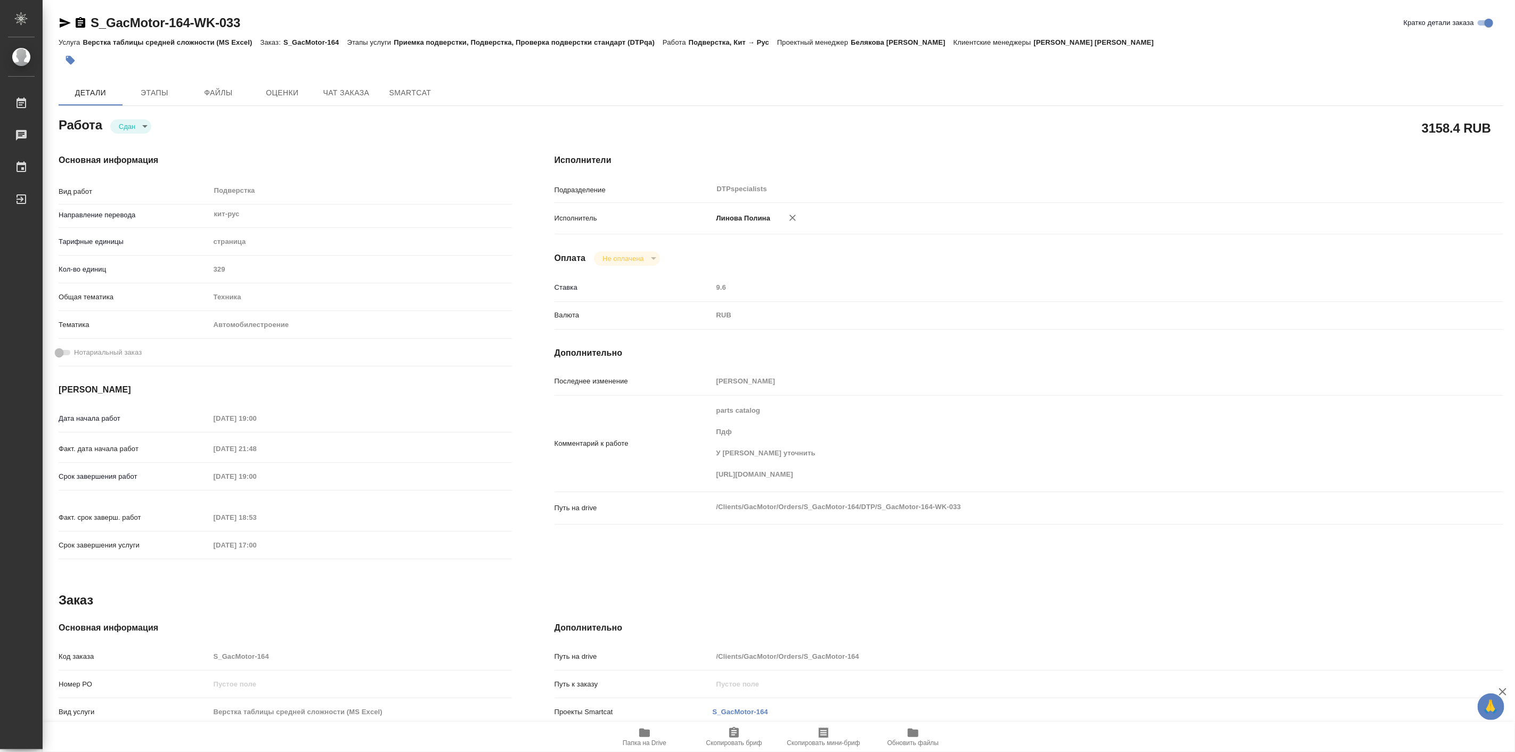
type textarea "x"
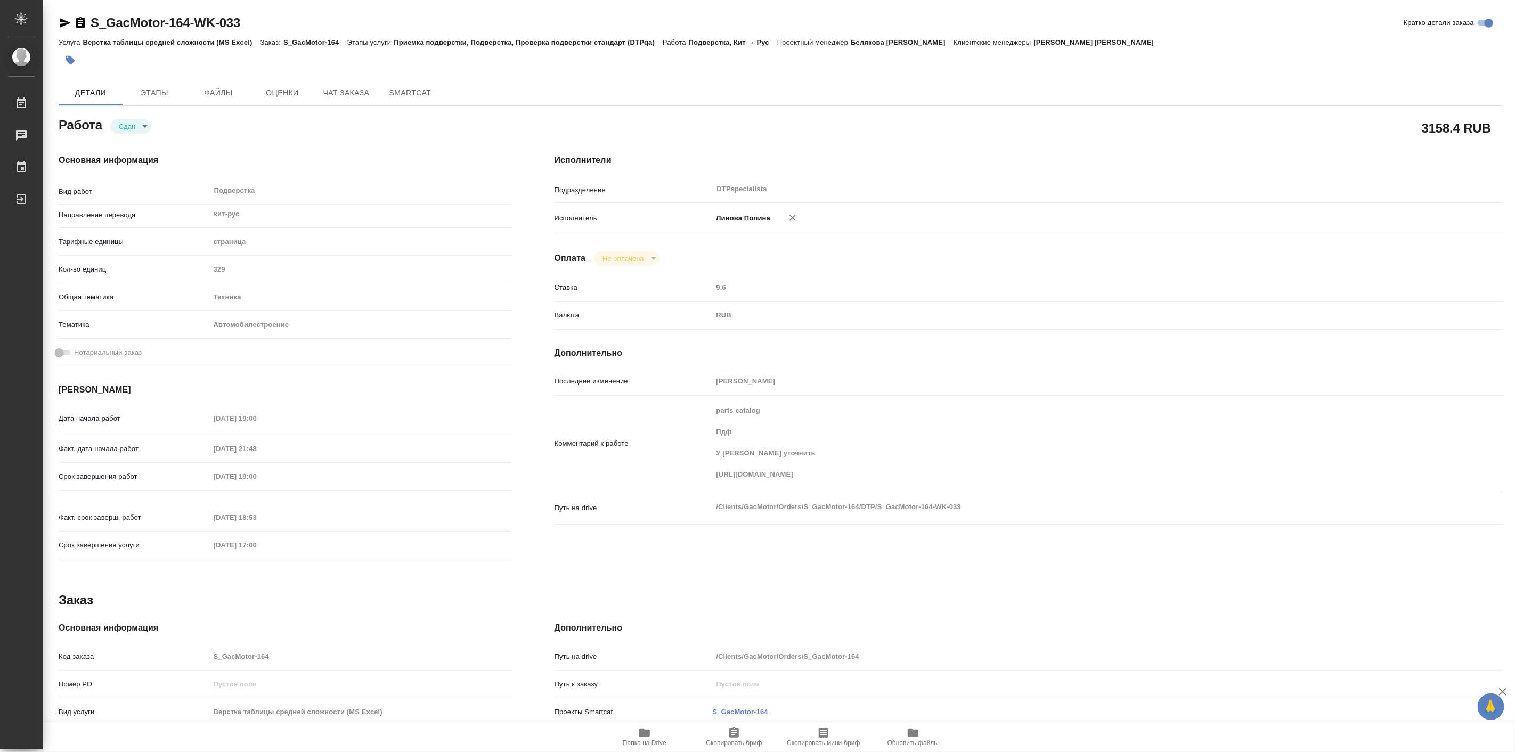
type textarea "x"
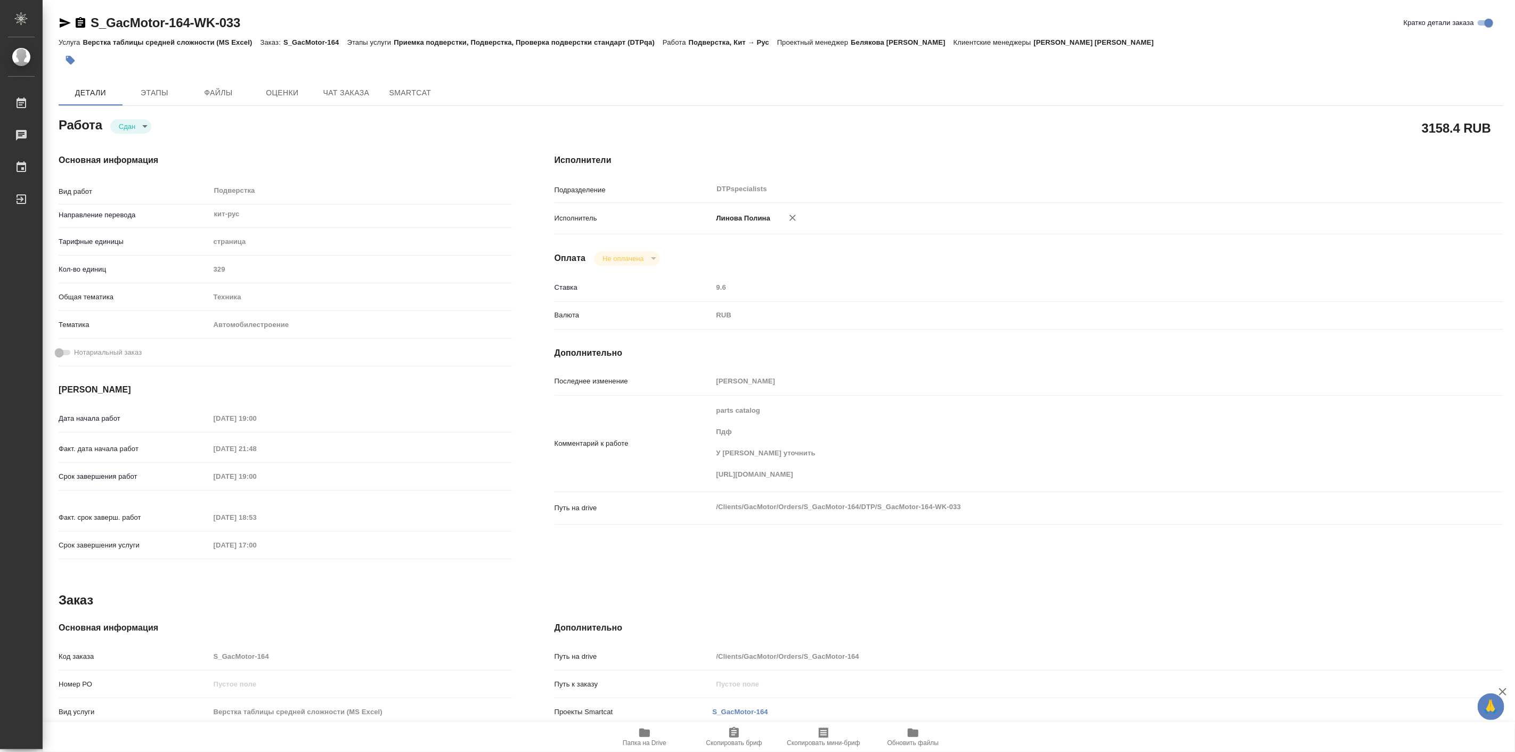
type textarea "x"
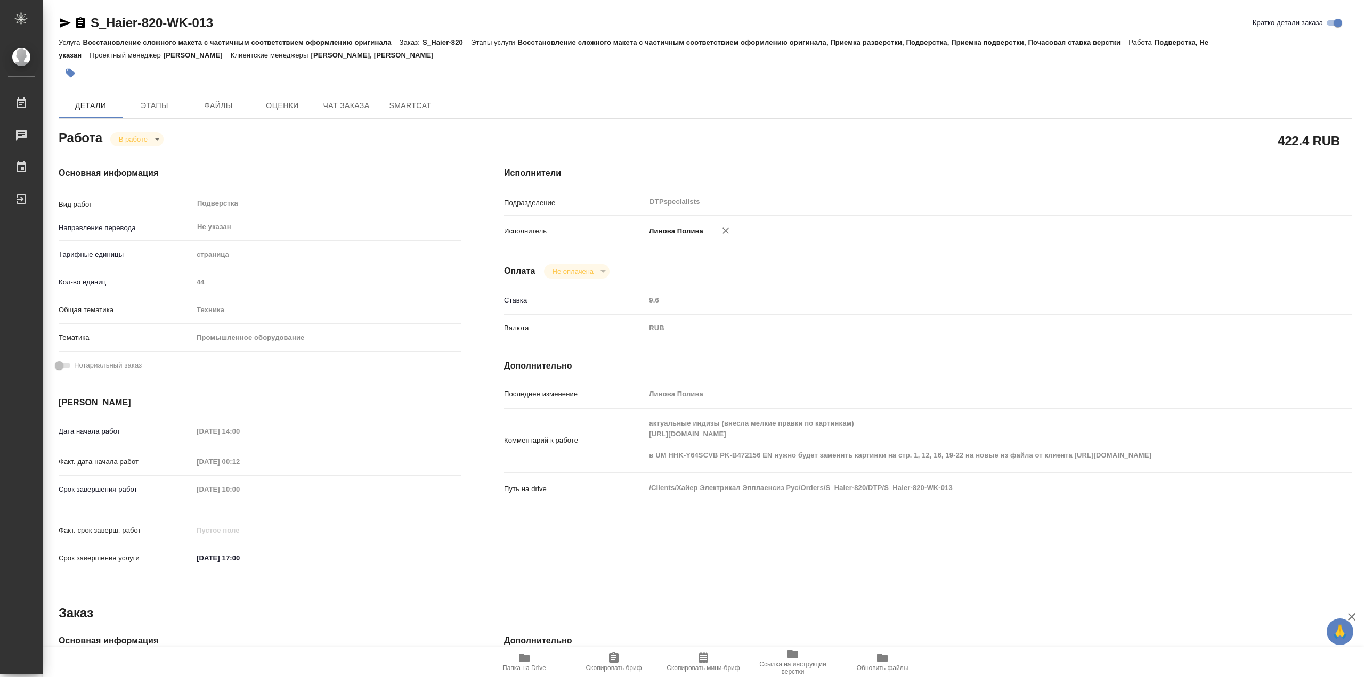
type textarea "x"
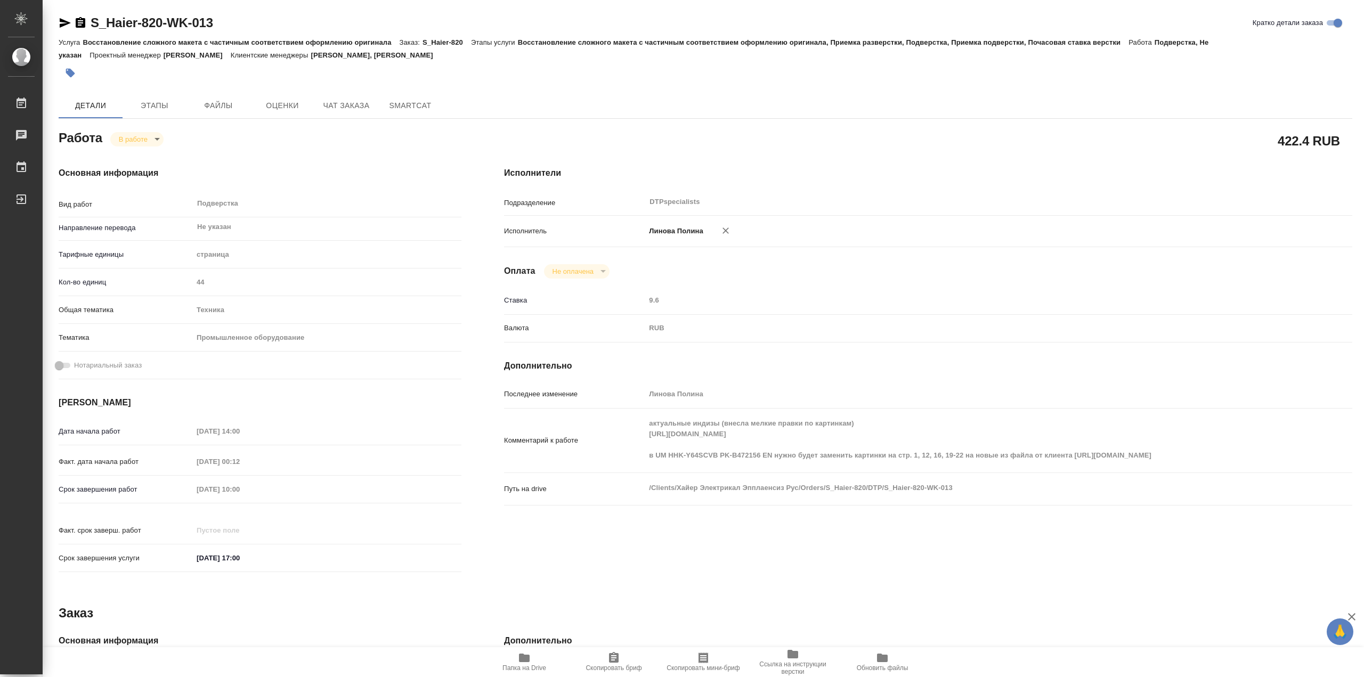
type textarea "x"
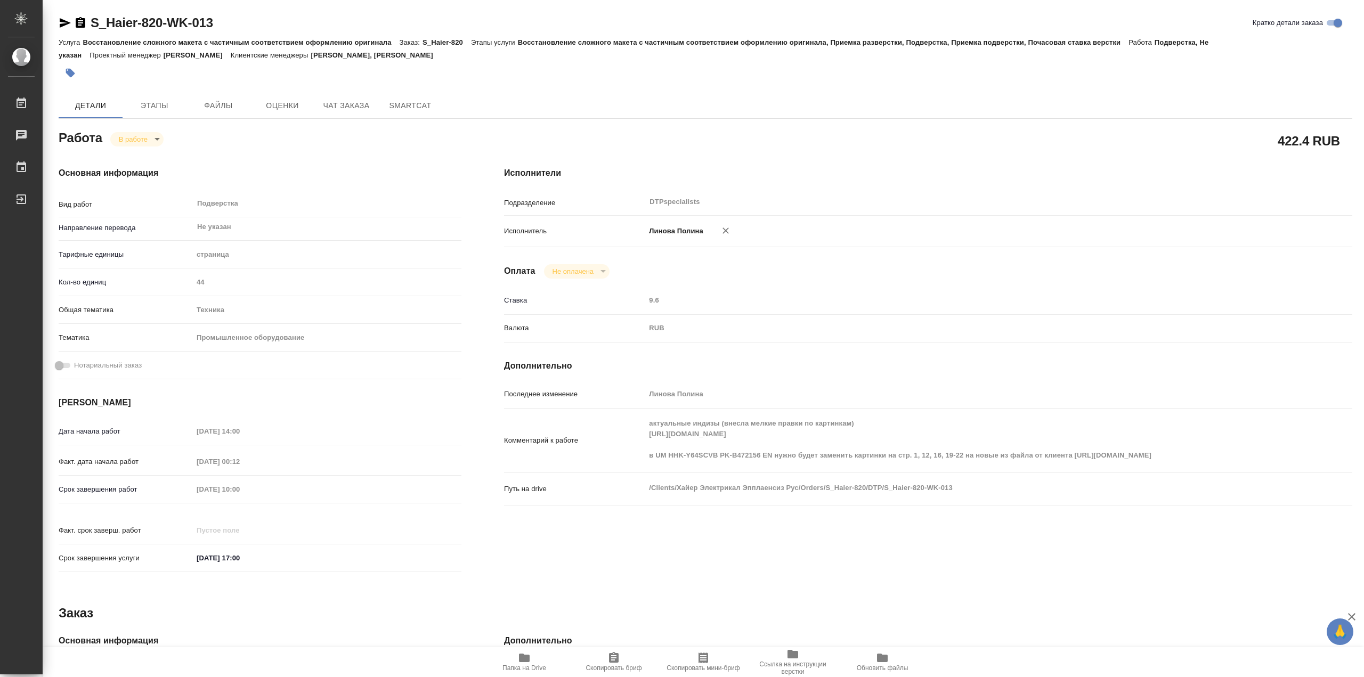
type textarea "x"
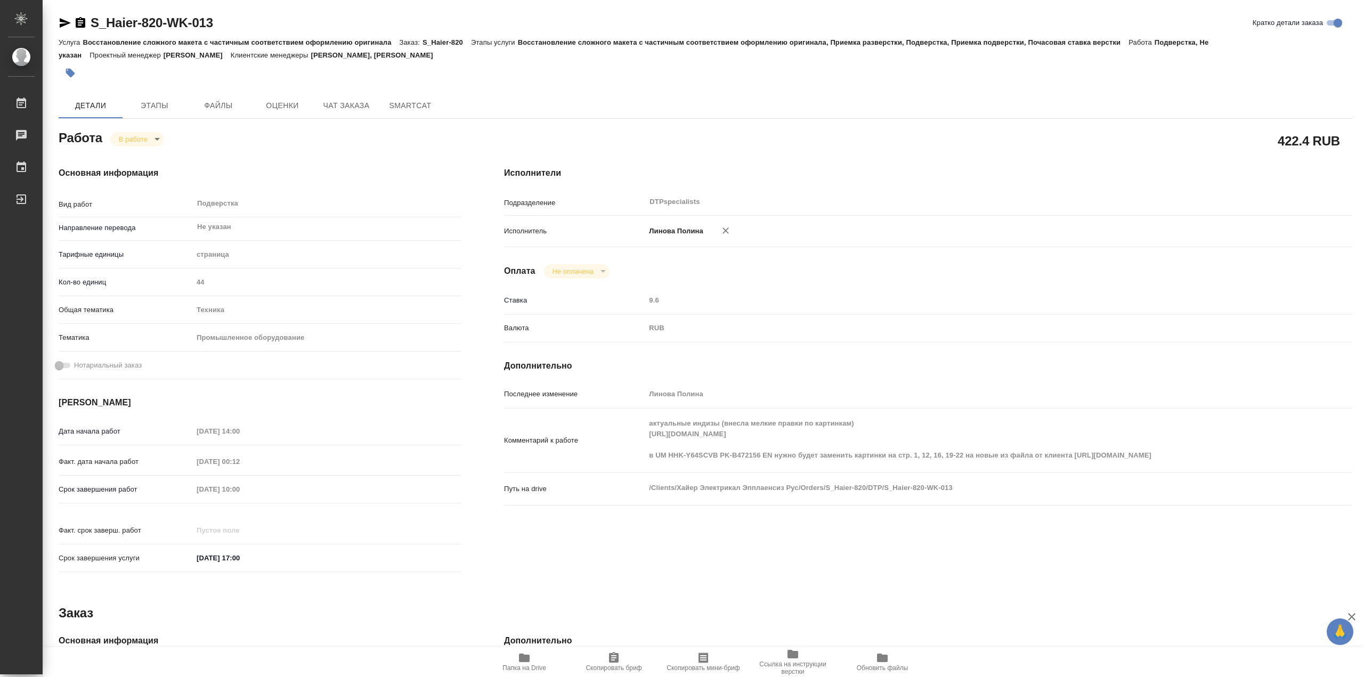
type textarea "x"
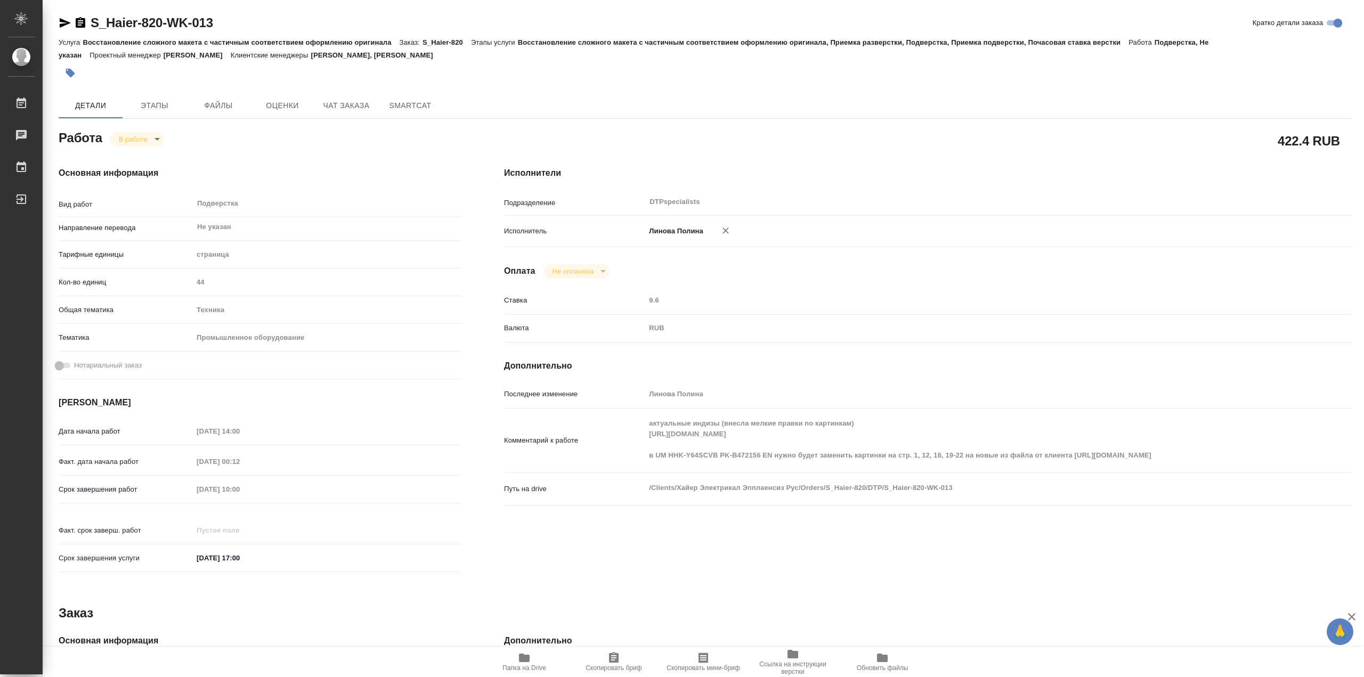
type textarea "x"
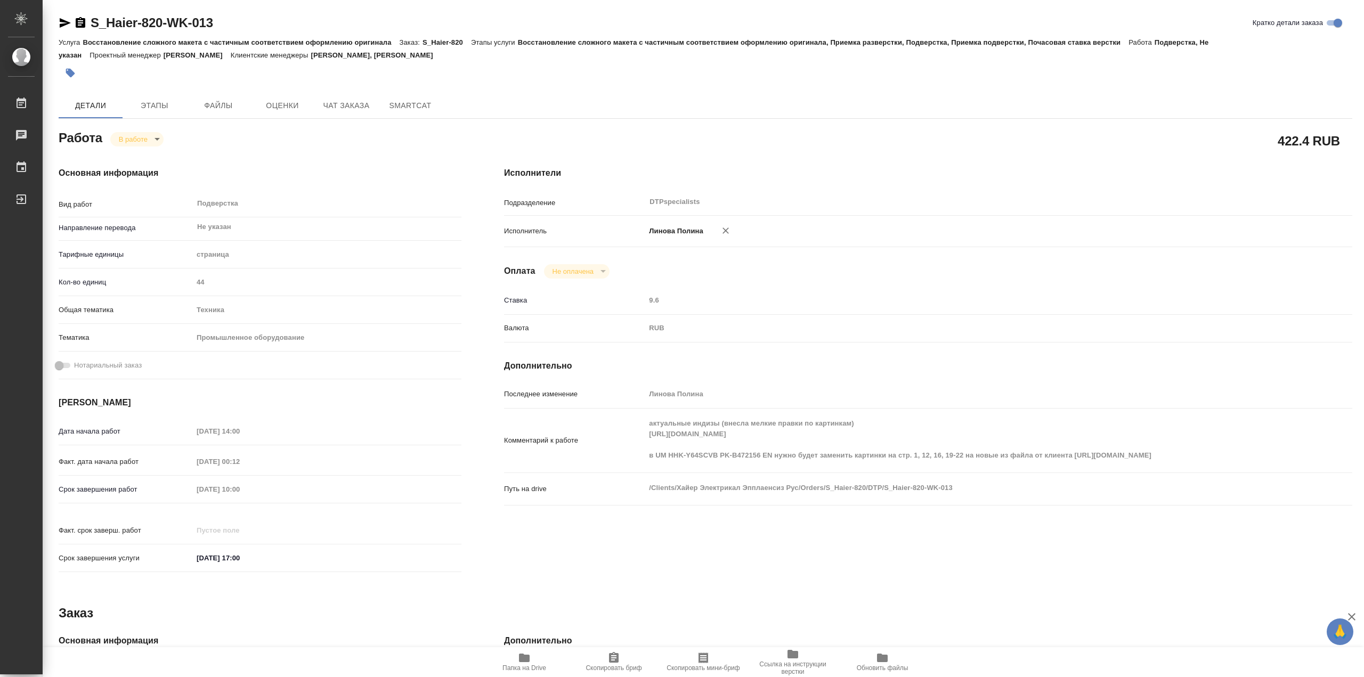
type textarea "x"
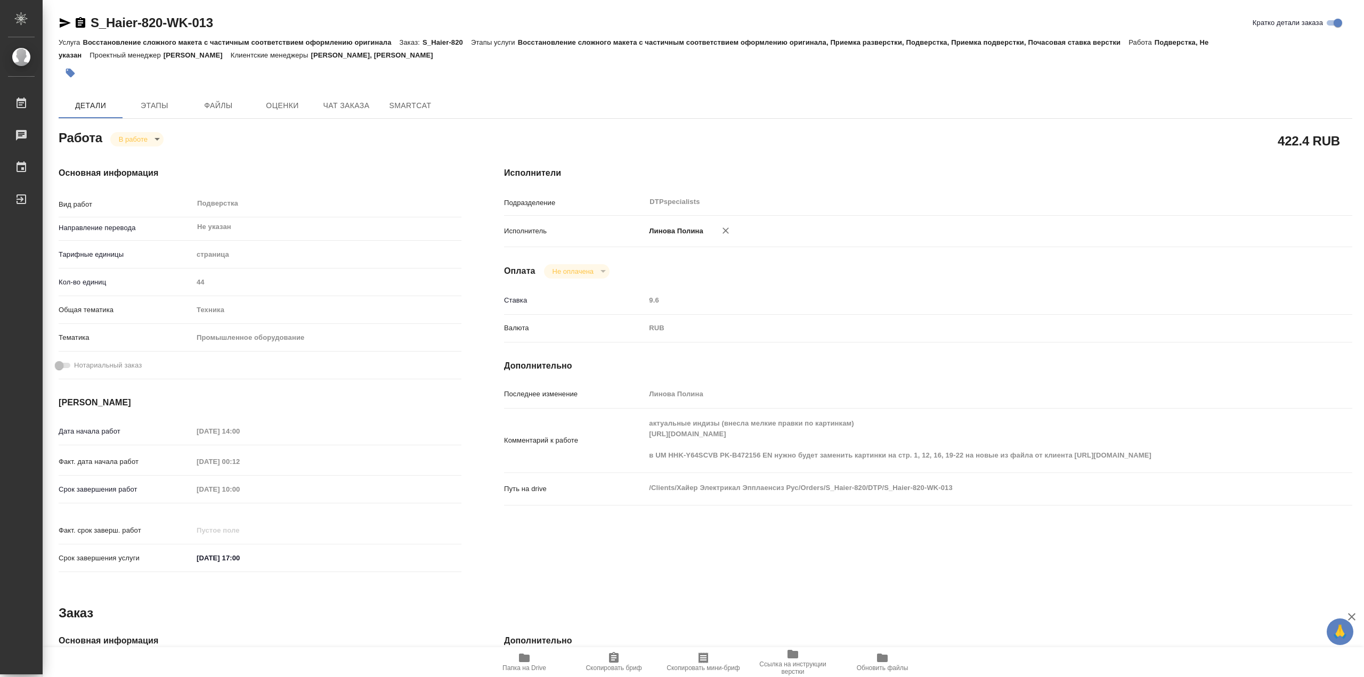
type textarea "x"
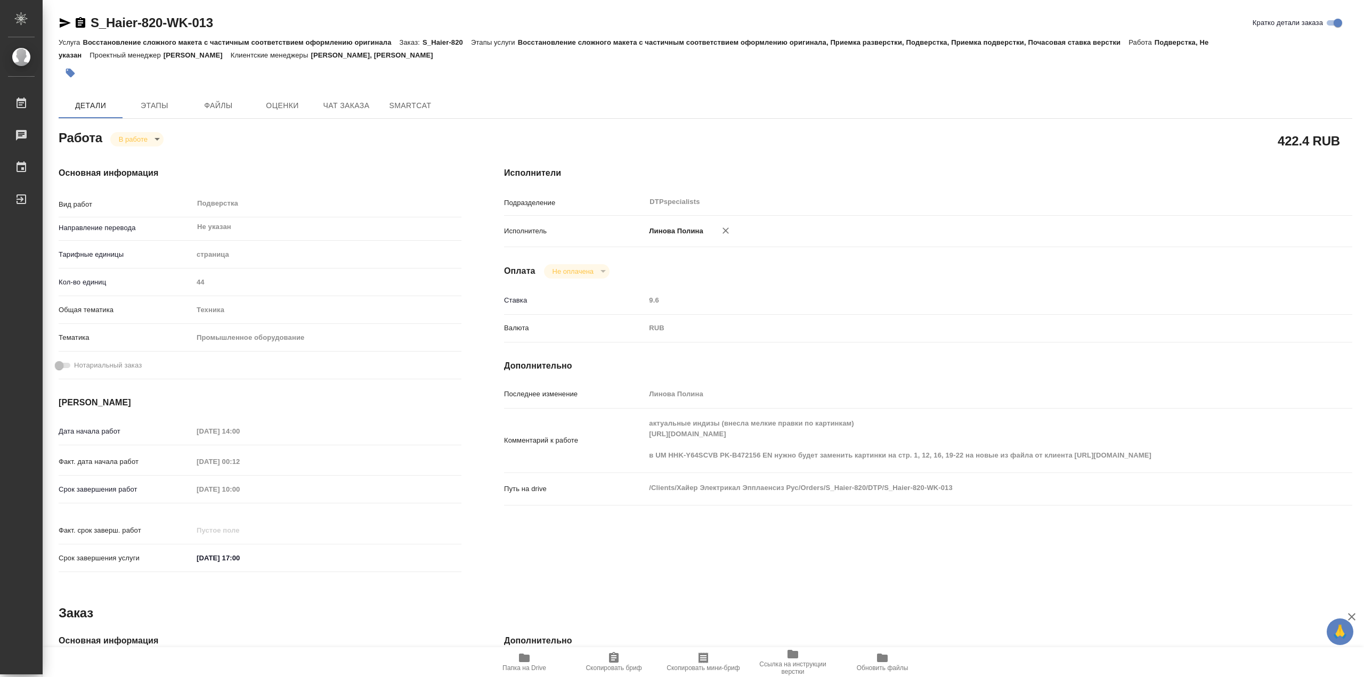
type textarea "x"
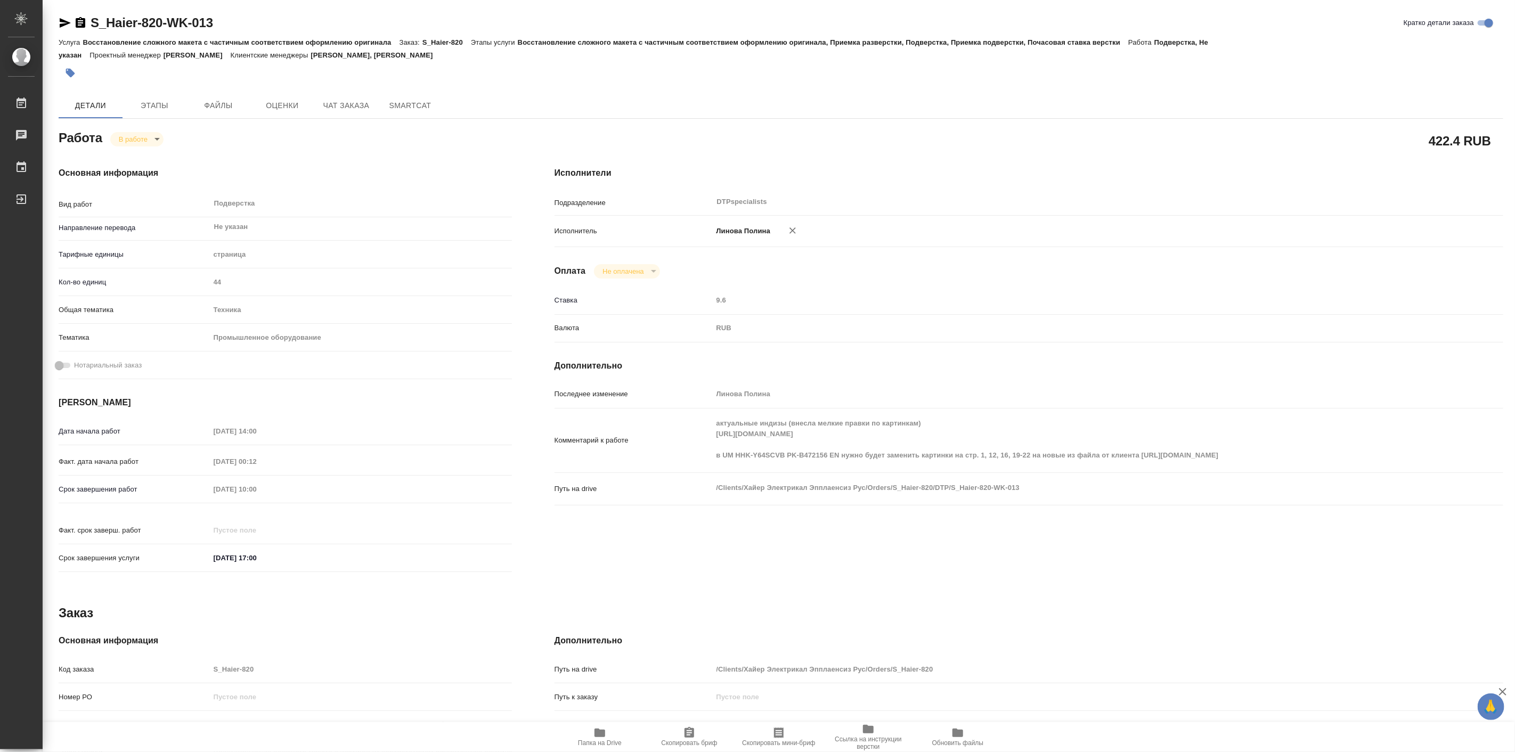
type textarea "x"
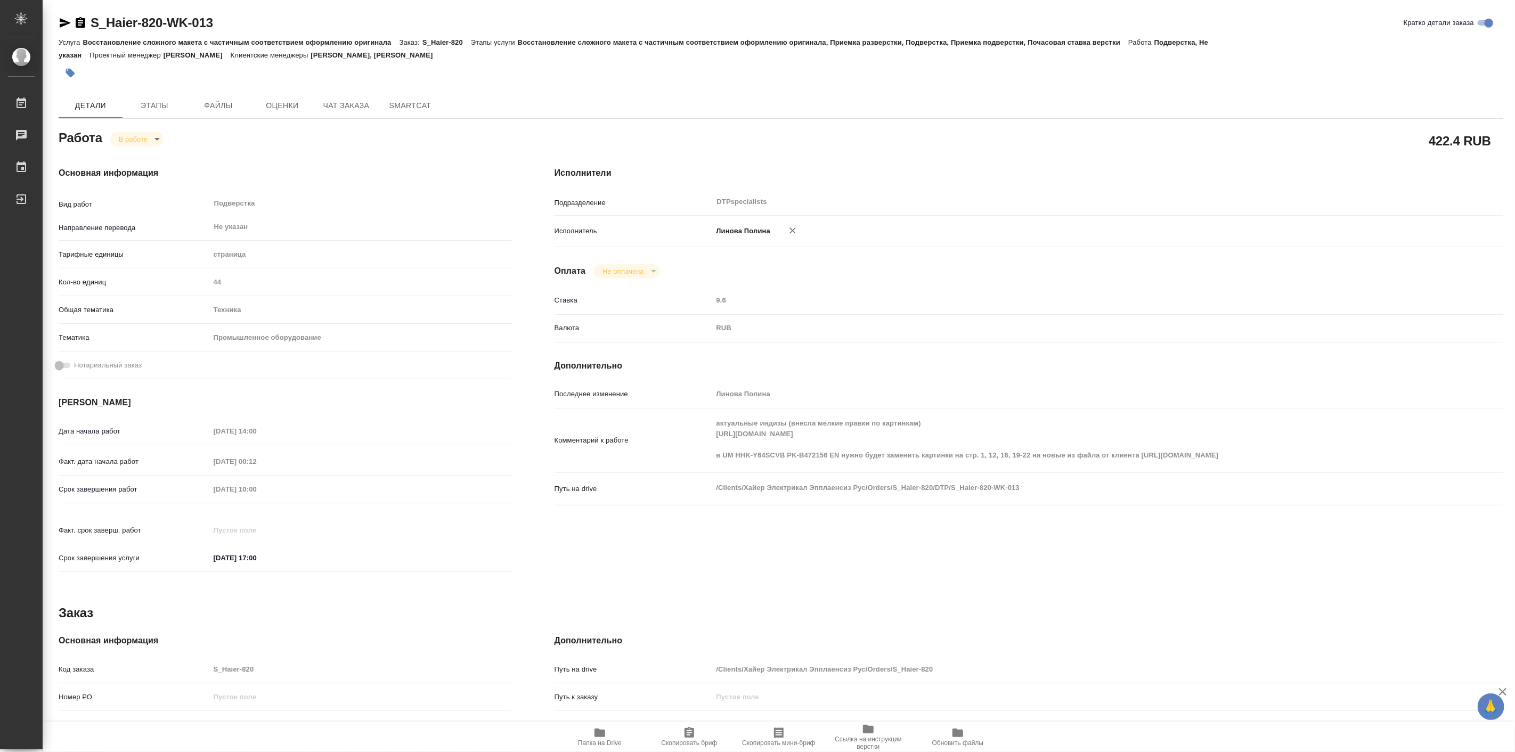
type textarea "x"
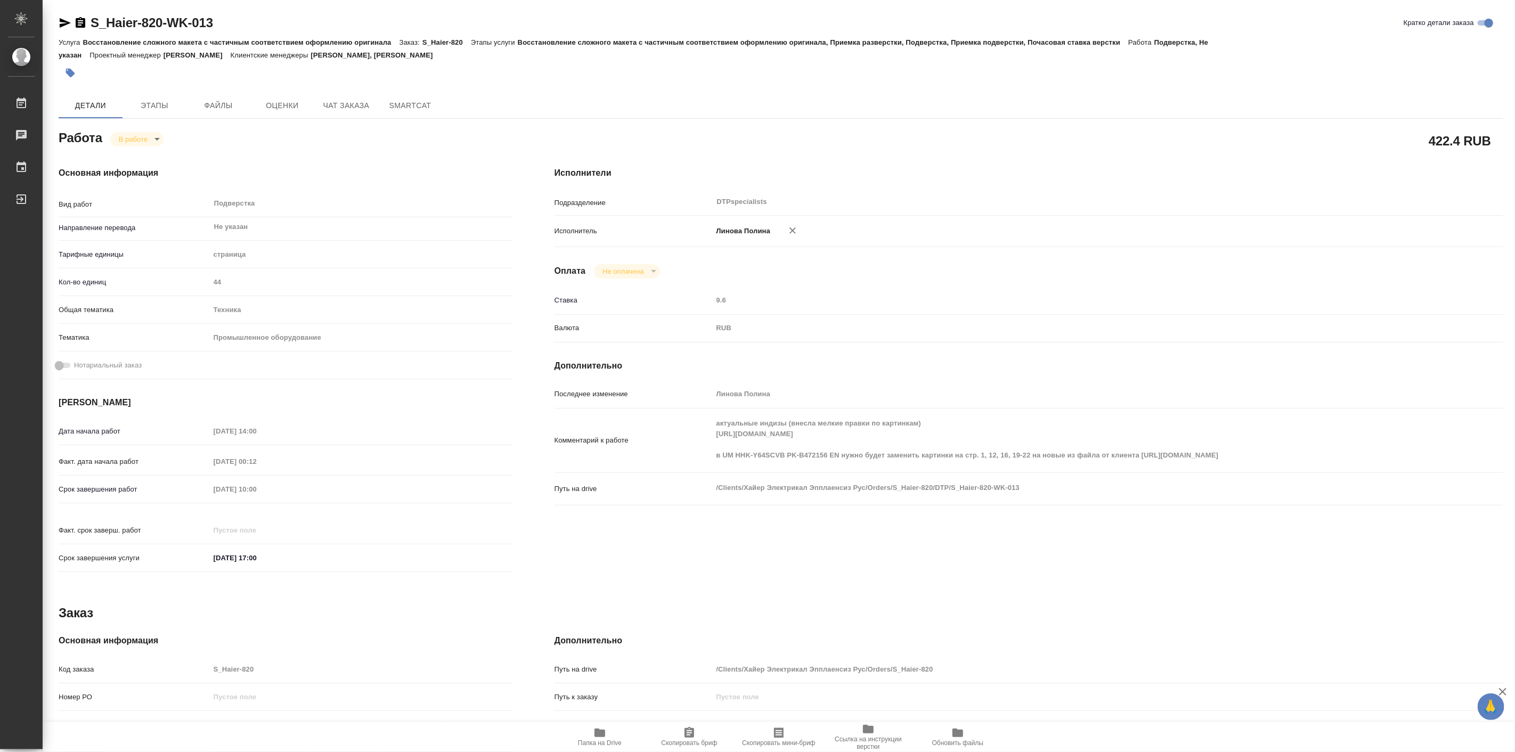
type textarea "x"
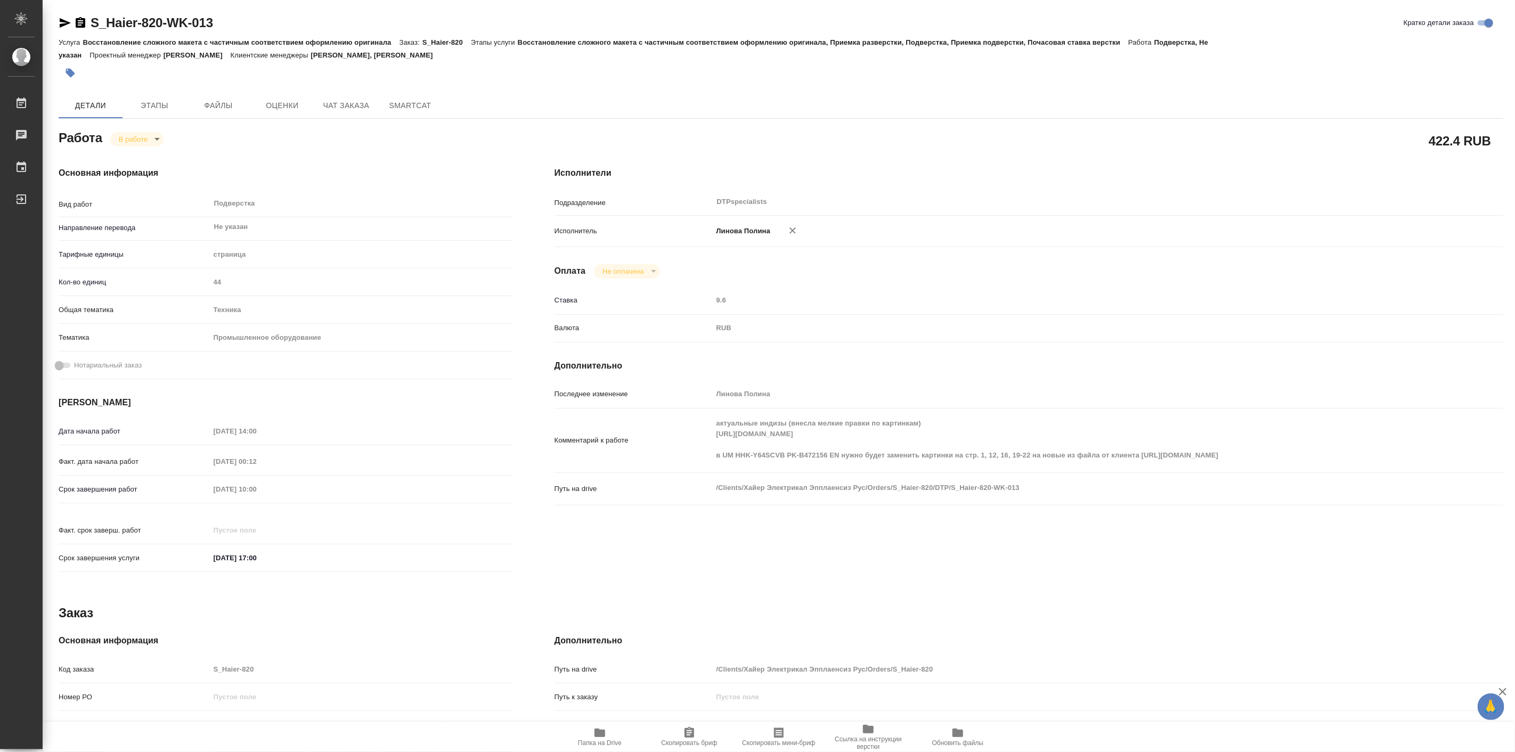
type textarea "x"
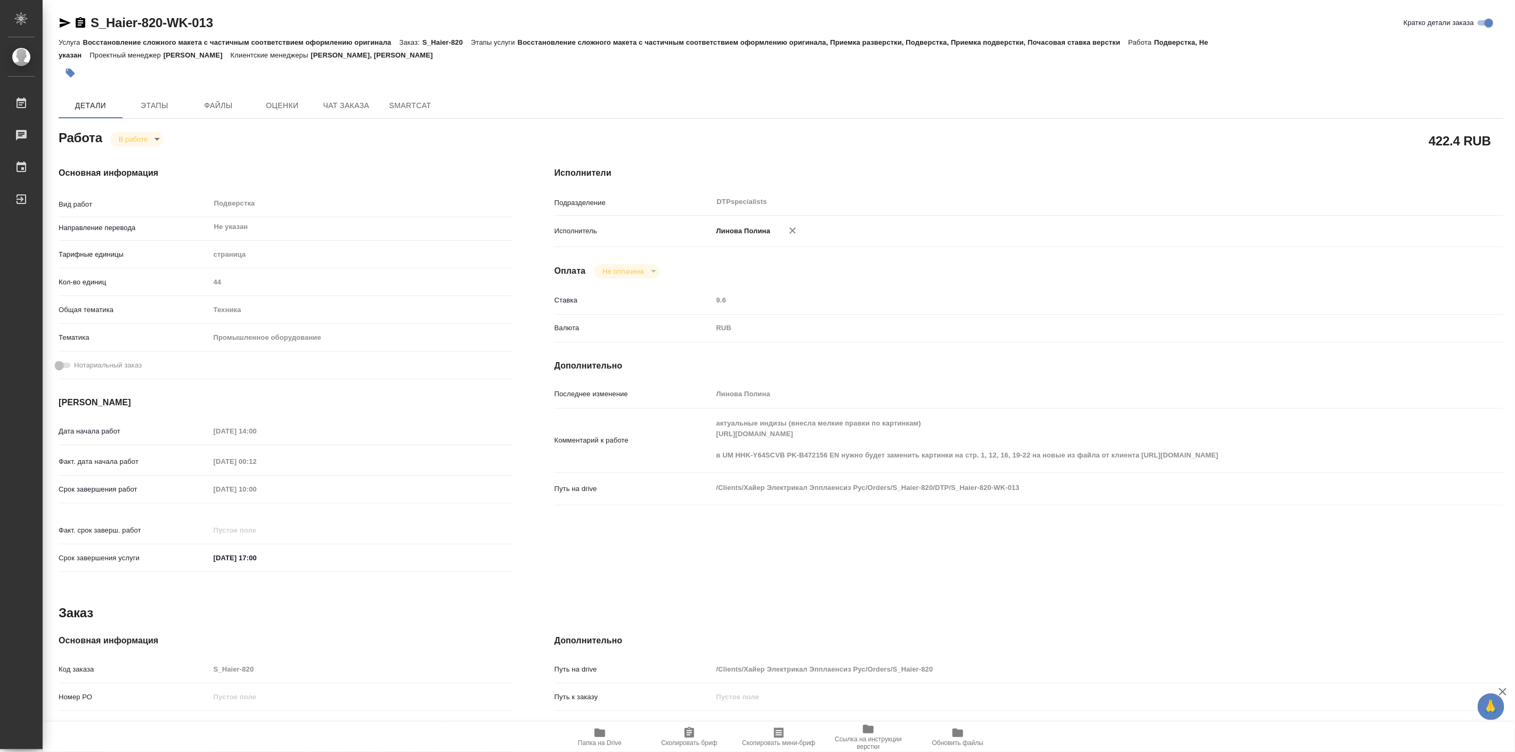
type textarea "x"
